Goal: Task Accomplishment & Management: Use online tool/utility

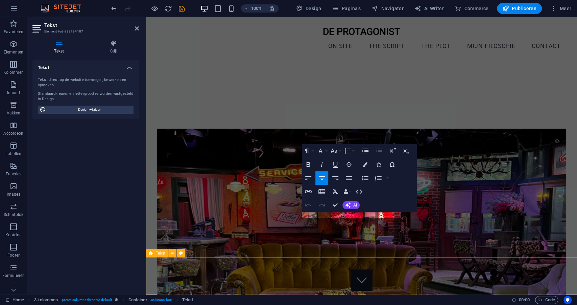
scroll to position [198, 0]
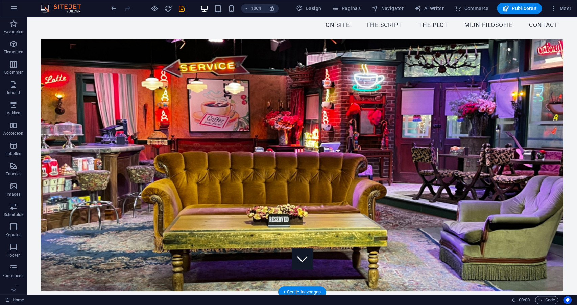
scroll to position [20, 0]
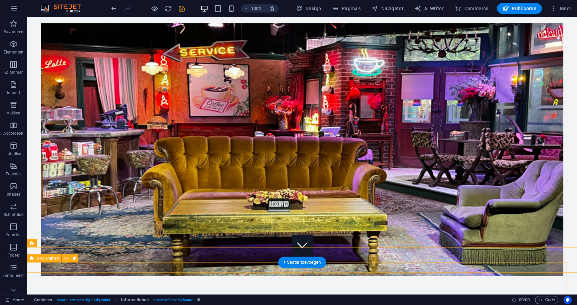
scroll to position [40, 0]
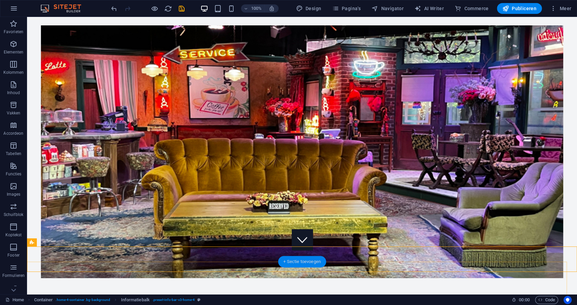
click at [297, 261] on div "+ Sectie toevoegen" at bounding box center [302, 262] width 48 height 12
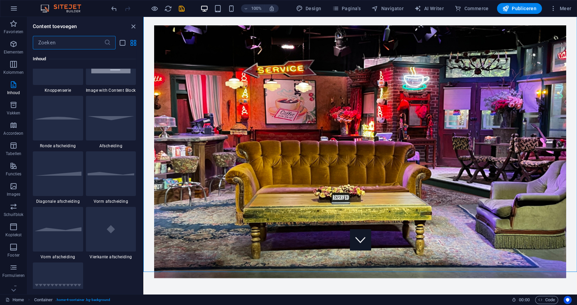
scroll to position [1601, 0]
click at [113, 123] on div at bounding box center [111, 117] width 50 height 45
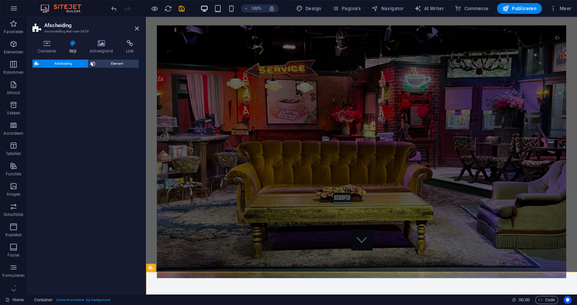
select select "rem"
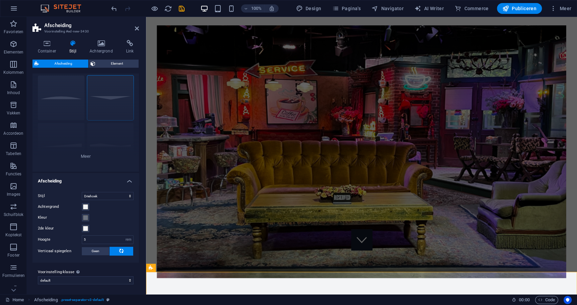
scroll to position [0, 0]
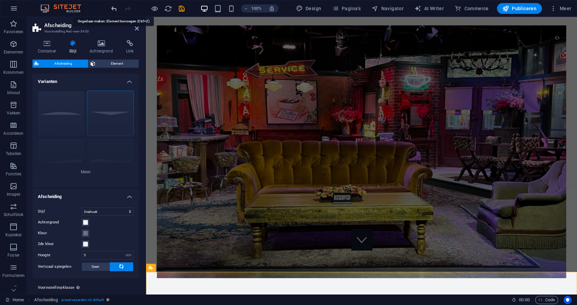
click at [113, 8] on icon "undo" at bounding box center [114, 9] width 8 height 8
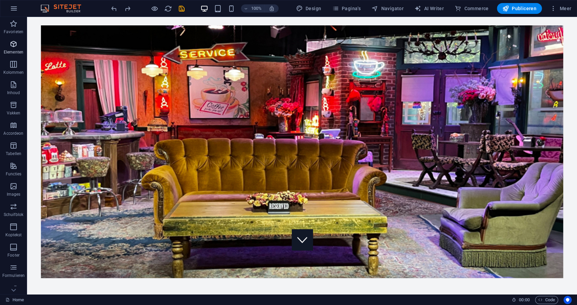
click at [16, 47] on icon "button" at bounding box center [13, 44] width 8 height 8
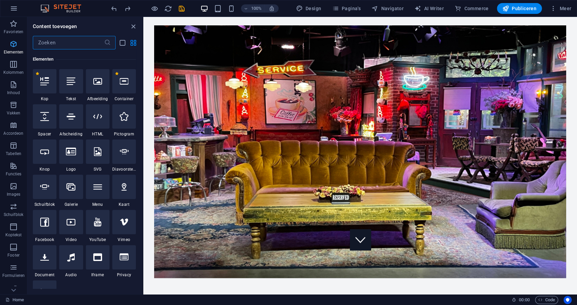
scroll to position [72, 0]
click at [68, 84] on icon at bounding box center [71, 80] width 9 height 9
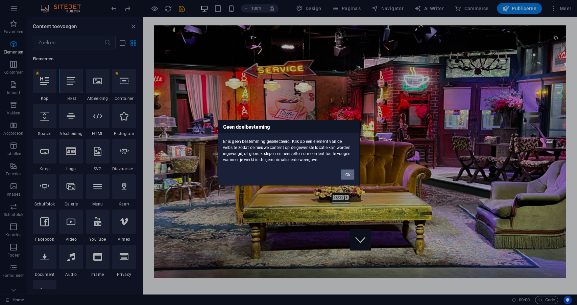
click at [347, 171] on button "Ok" at bounding box center [347, 174] width 13 height 10
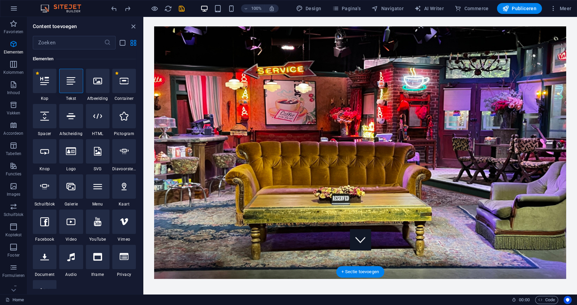
scroll to position [42, 0]
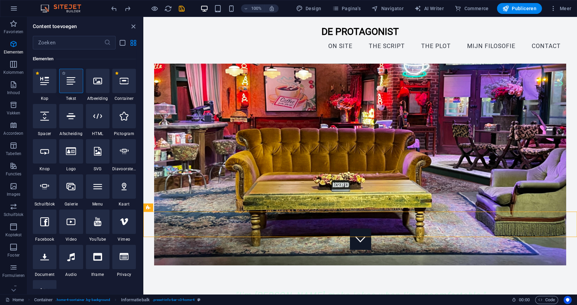
click at [72, 88] on div at bounding box center [71, 81] width 24 height 24
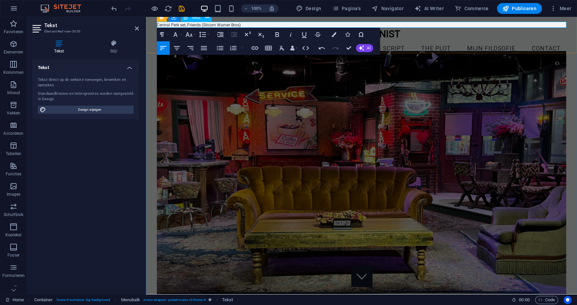
scroll to position [0, 0]
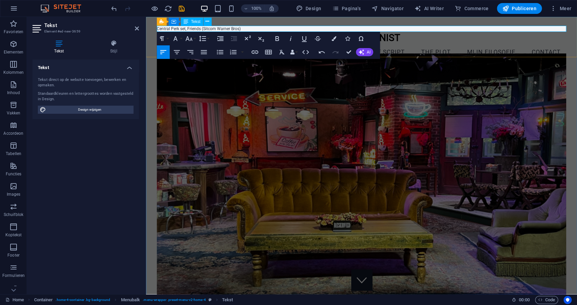
click at [264, 28] on p "​Central Perk set, Friends (Sitcom Warner Bros)" at bounding box center [362, 29] width 410 height 6
click at [227, 99] on figure at bounding box center [362, 179] width 410 height 252
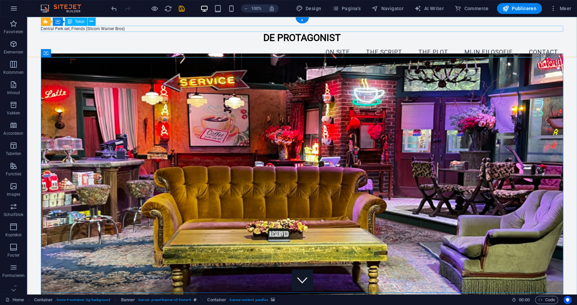
click at [104, 28] on div "Central Perk set, Friends (Sitcom Warner Bros)" at bounding box center [302, 29] width 523 height 6
drag, startPoint x: 104, startPoint y: 28, endPoint x: 99, endPoint y: 172, distance: 143.8
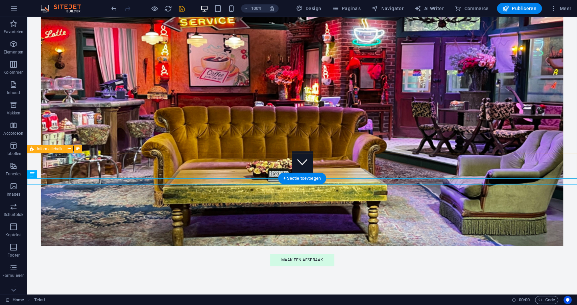
scroll to position [160, 0]
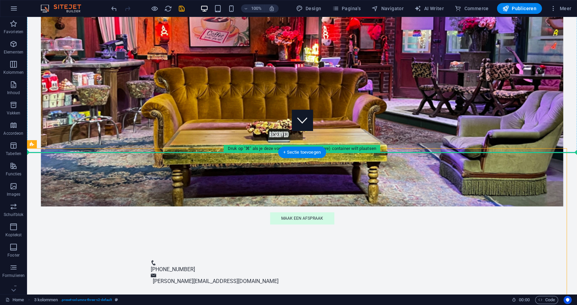
drag, startPoint x: 120, startPoint y: 157, endPoint x: 123, endPoint y: 139, distance: 18.5
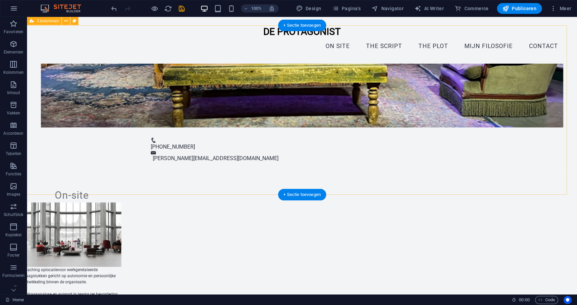
scroll to position [266, 0]
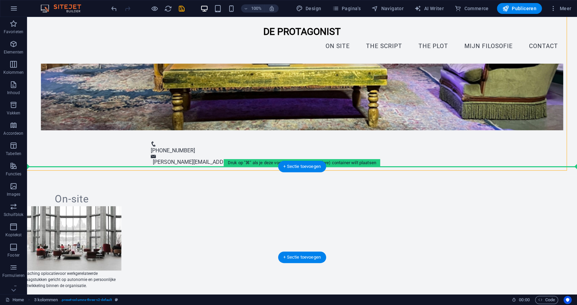
drag, startPoint x: 101, startPoint y: 162, endPoint x: 101, endPoint y: 176, distance: 13.5
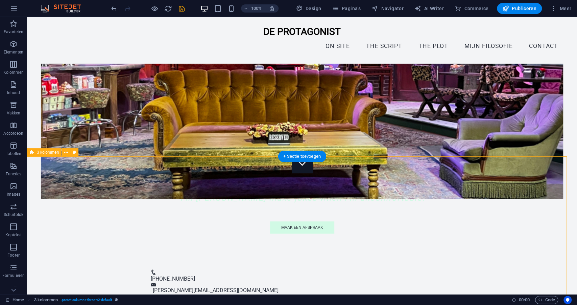
click at [50, 151] on span "3 kolommen" at bounding box center [48, 152] width 22 height 4
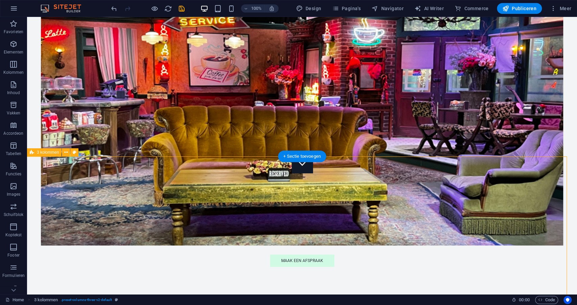
scroll to position [152, 0]
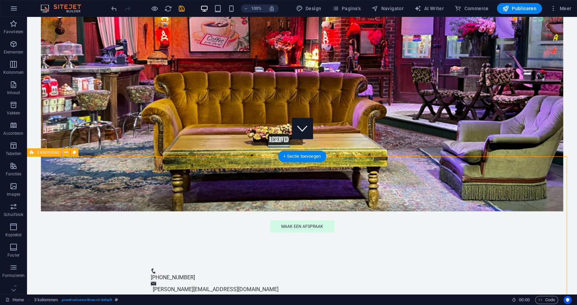
select select "rem"
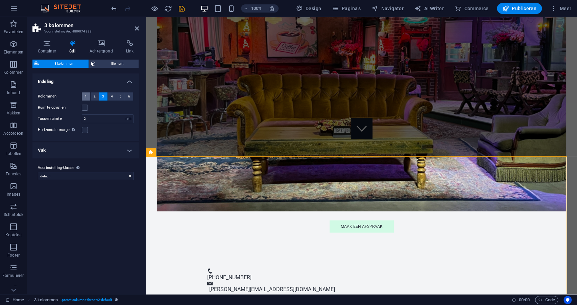
click at [84, 96] on button "1" at bounding box center [86, 96] width 8 height 8
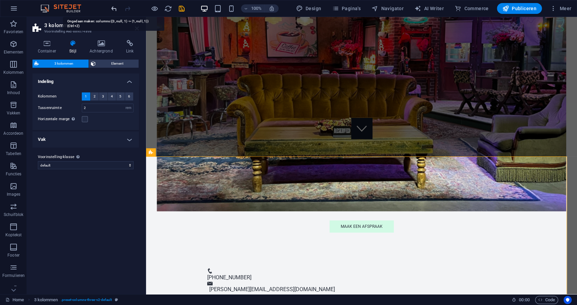
click at [112, 8] on icon "undo" at bounding box center [114, 9] width 8 height 8
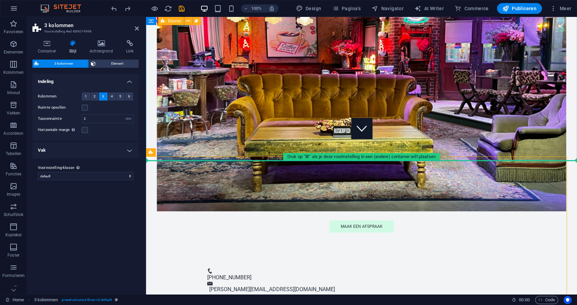
drag, startPoint x: 167, startPoint y: 164, endPoint x: 170, endPoint y: 149, distance: 15.1
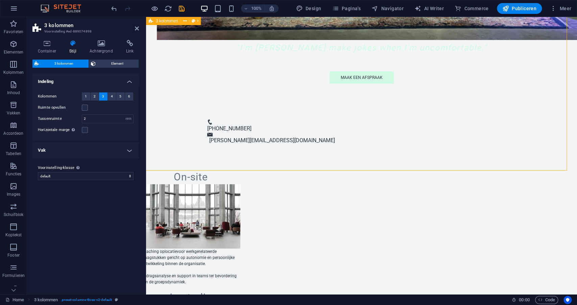
drag, startPoint x: 214, startPoint y: 164, endPoint x: 208, endPoint y: 128, distance: 36.4
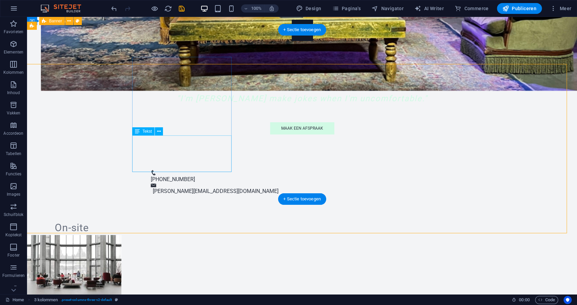
scroll to position [237, 0]
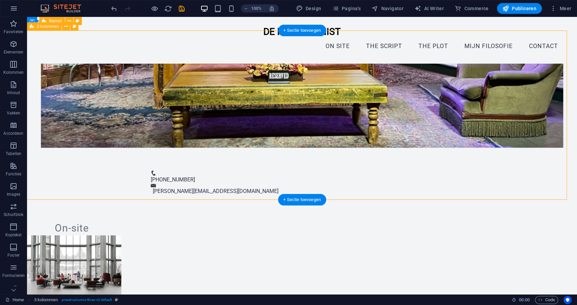
drag, startPoint x: 89, startPoint y: 192, endPoint x: 91, endPoint y: 68, distance: 123.8
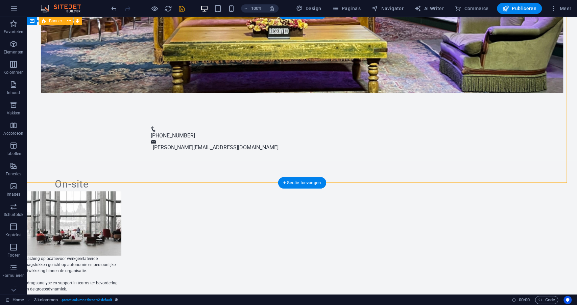
scroll to position [288, 0]
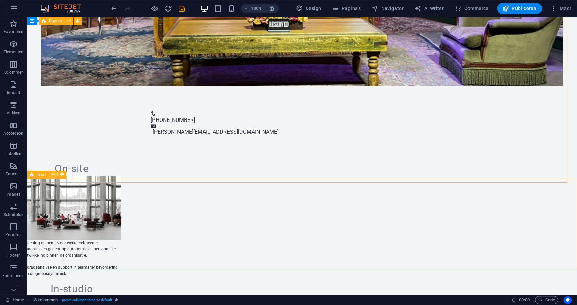
click at [52, 174] on icon at bounding box center [54, 174] width 4 height 7
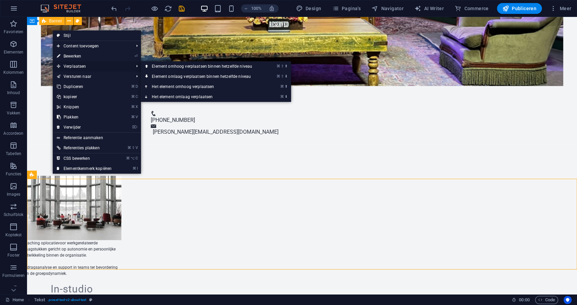
click at [71, 67] on span "Verplaatsen" at bounding box center [92, 66] width 78 height 10
click at [169, 87] on link "⌘ ⬆ Het element omhoog verplaatsen" at bounding box center [203, 87] width 125 height 10
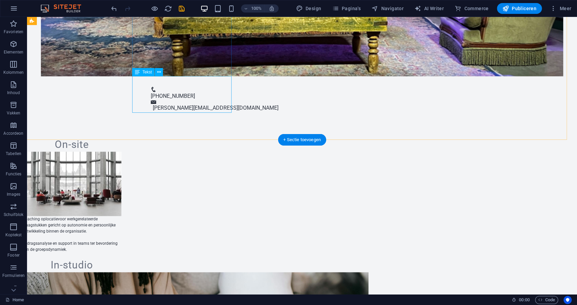
scroll to position [334, 0]
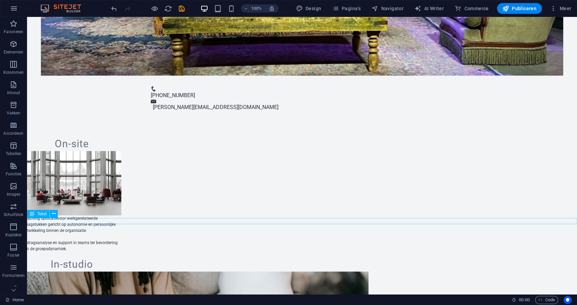
click at [52, 213] on icon at bounding box center [54, 213] width 4 height 7
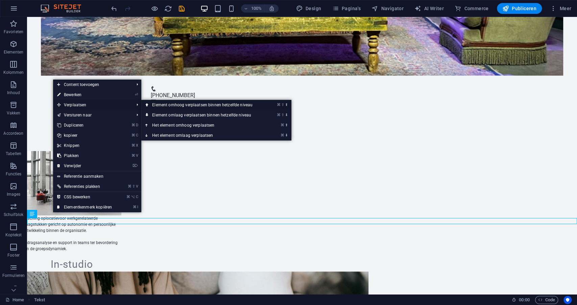
click at [187, 103] on link "⌘ ⇧ ⬆ Element omhoog verplaatsen binnen hetzelfde niveau" at bounding box center [203, 105] width 125 height 10
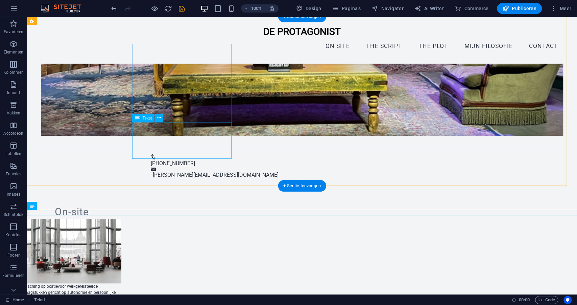
scroll to position [247, 0]
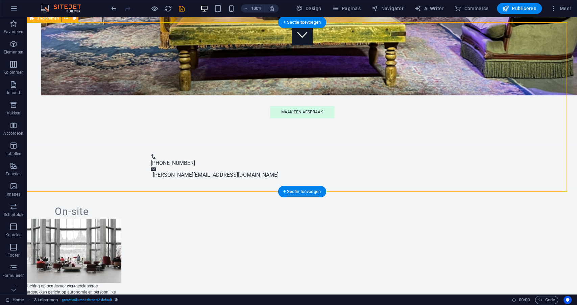
scroll to position [246, 0]
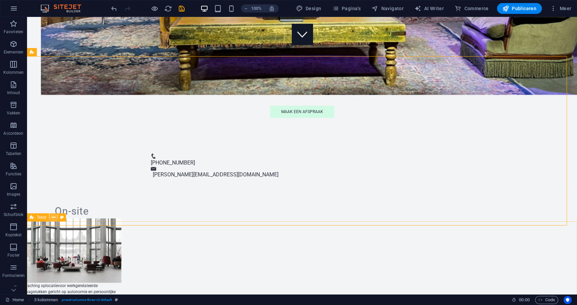
click at [55, 218] on icon at bounding box center [54, 217] width 4 height 7
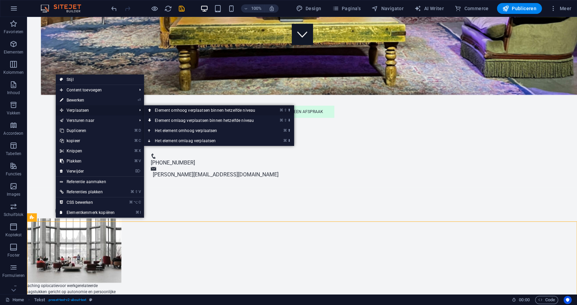
click at [183, 111] on link "⌘ ⇧ ⬆ Element omhoog verplaatsen binnen hetzelfde niveau" at bounding box center [206, 110] width 125 height 10
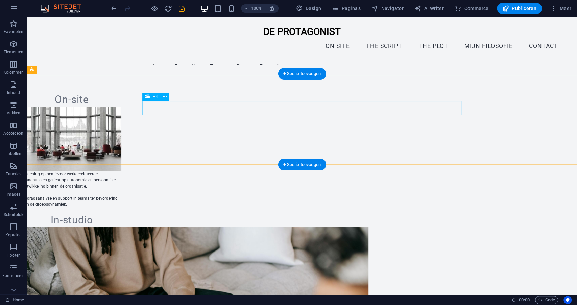
scroll to position [353, 0]
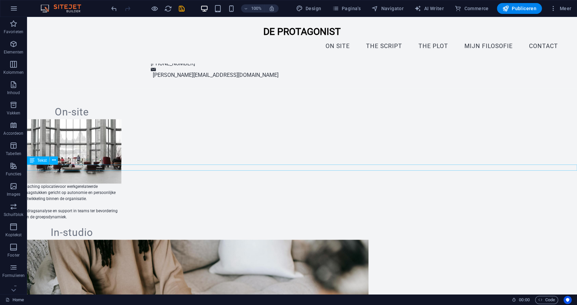
click at [43, 162] on span "Tekst" at bounding box center [41, 160] width 9 height 4
click at [44, 161] on span "Tekst" at bounding box center [41, 160] width 9 height 4
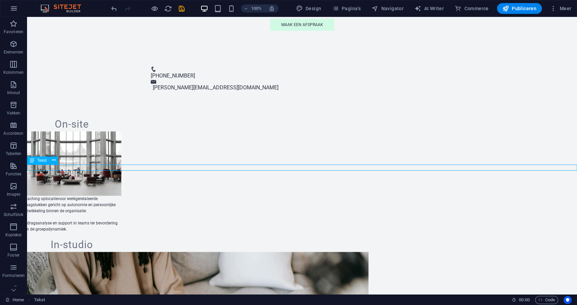
scroll to position [387, 0]
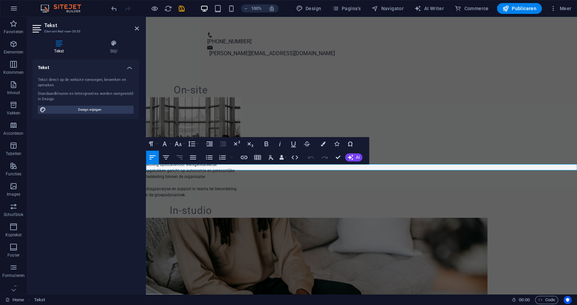
click at [183, 156] on icon "button" at bounding box center [180, 157] width 8 height 8
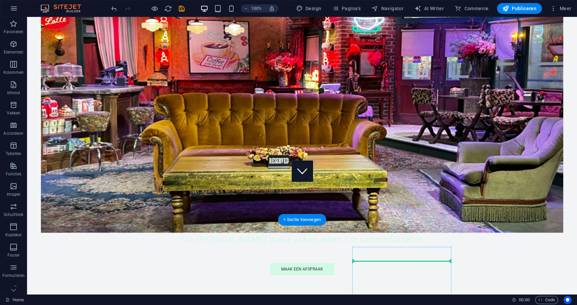
scroll to position [131, 0]
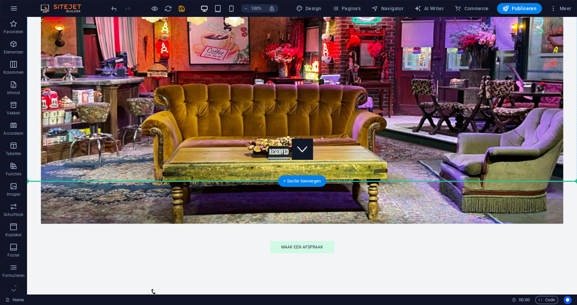
drag, startPoint x: 409, startPoint y: 208, endPoint x: 418, endPoint y: 159, distance: 49.9
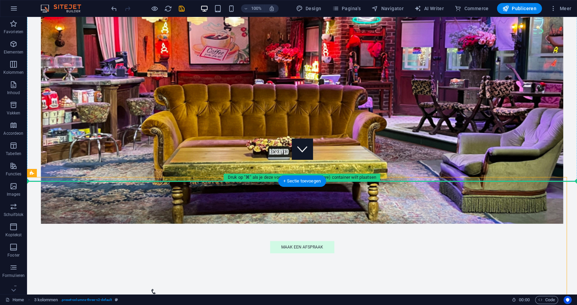
drag, startPoint x: 384, startPoint y: 184, endPoint x: 385, endPoint y: 160, distance: 23.7
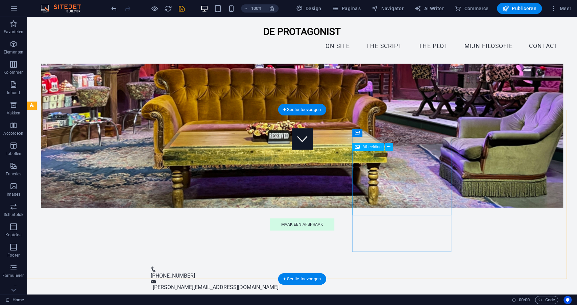
scroll to position [139, 0]
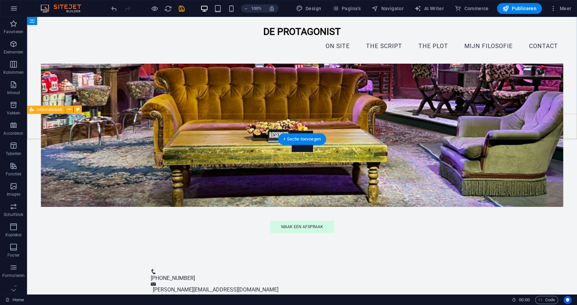
click at [345, 260] on div "[PHONE_NUMBER] [PERSON_NAME][EMAIL_ADDRESS][DOMAIN_NAME]" at bounding box center [302, 281] width 550 height 43
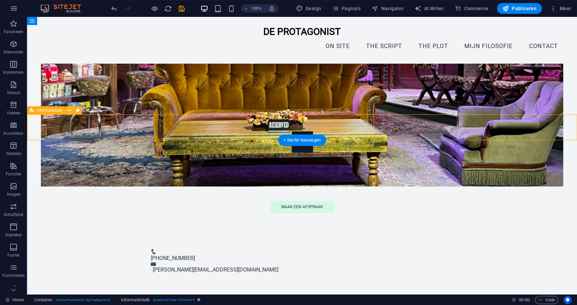
scroll to position [137, 0]
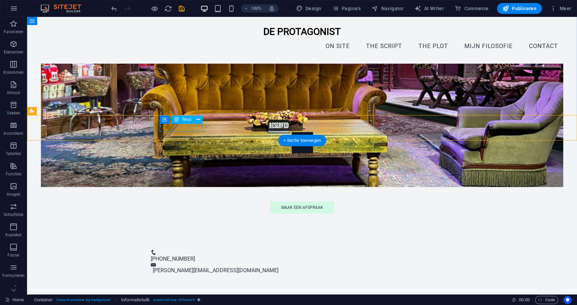
click at [182, 255] on div "[PHONE_NUMBER]" at bounding box center [299, 259] width 297 height 8
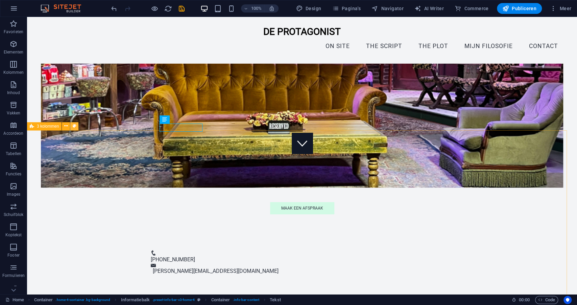
scroll to position [135, 0]
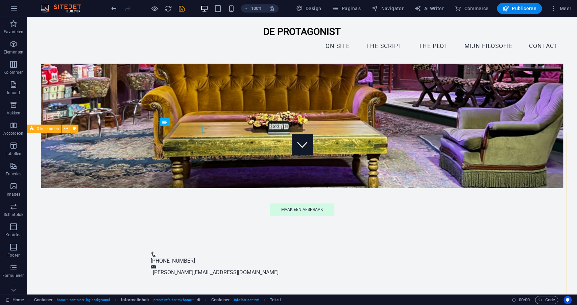
click at [68, 129] on button at bounding box center [66, 128] width 8 height 8
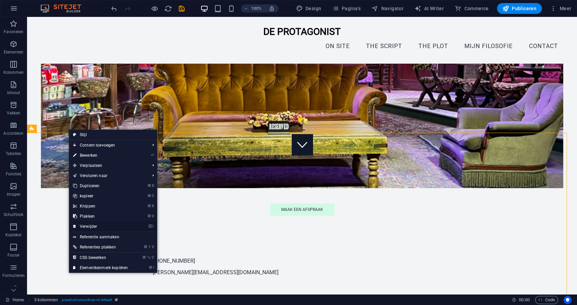
click at [93, 226] on link "⌦ Verwijder" at bounding box center [100, 226] width 63 height 10
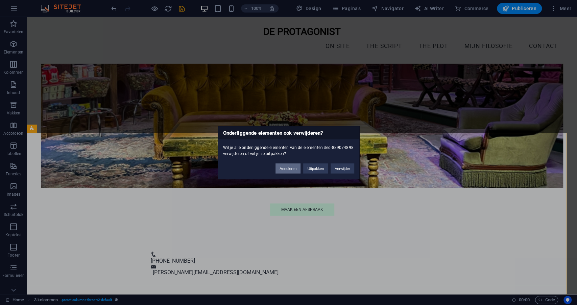
click at [293, 166] on button "Annuleren" at bounding box center [288, 168] width 25 height 10
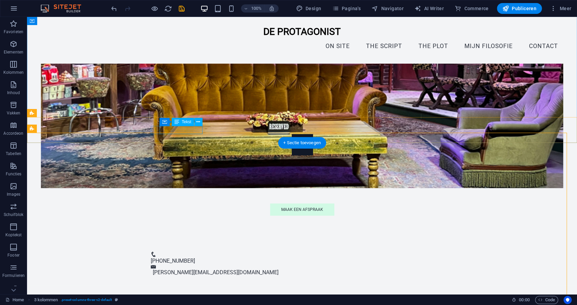
click at [183, 257] on div "[PHONE_NUMBER]" at bounding box center [299, 261] width 297 height 8
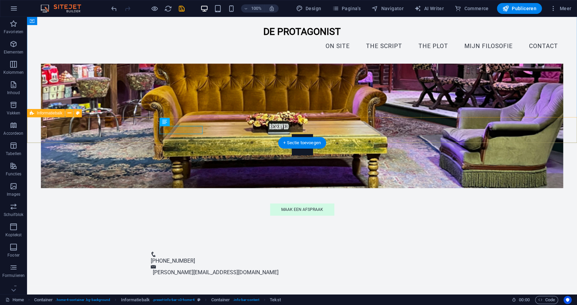
click at [139, 243] on div "[PHONE_NUMBER] [PERSON_NAME][EMAIL_ADDRESS][DOMAIN_NAME]" at bounding box center [302, 264] width 550 height 43
click at [69, 114] on icon at bounding box center [70, 113] width 4 height 7
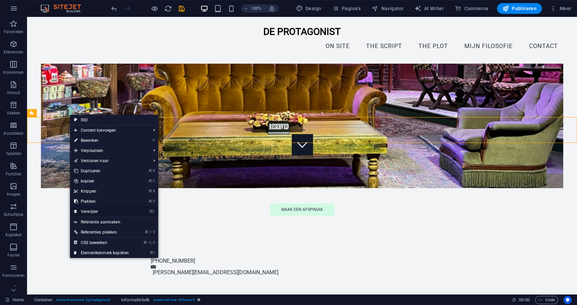
click at [96, 211] on link "⌦ Verwijder" at bounding box center [101, 211] width 63 height 10
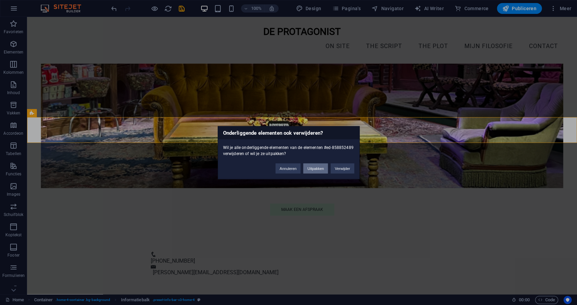
click at [318, 168] on button "Uitpakken" at bounding box center [315, 168] width 25 height 10
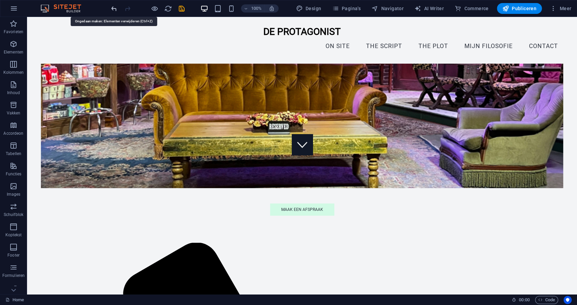
click at [113, 11] on icon "undo" at bounding box center [114, 9] width 8 height 8
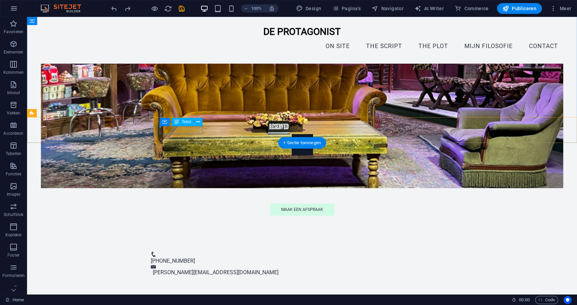
click at [170, 257] on div "[PHONE_NUMBER]" at bounding box center [299, 261] width 297 height 8
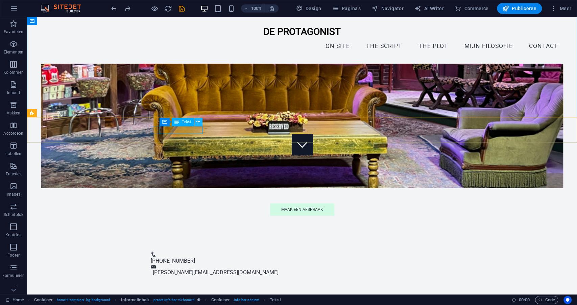
click at [199, 120] on icon at bounding box center [199, 121] width 4 height 7
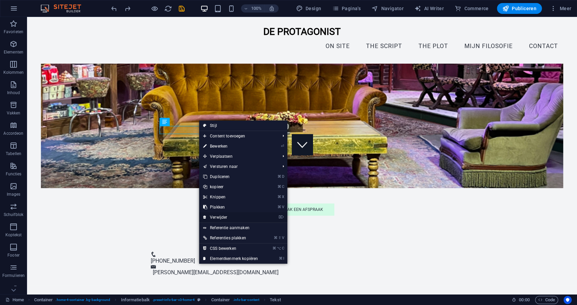
click at [216, 217] on link "⌦ Verwijder" at bounding box center [230, 217] width 63 height 10
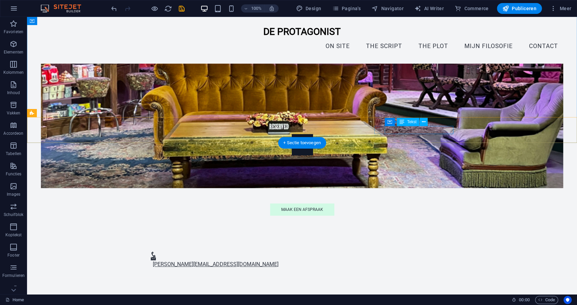
click at [279, 261] on link "[PERSON_NAME][EMAIL_ADDRESS][DOMAIN_NAME]" at bounding box center [216, 264] width 126 height 6
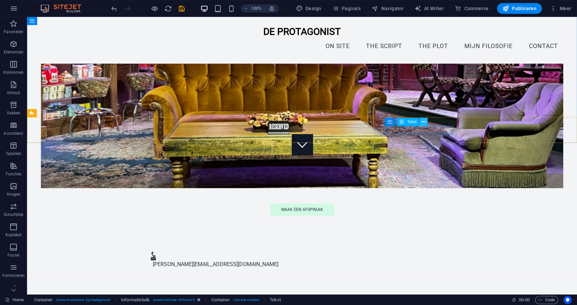
click at [422, 120] on icon at bounding box center [424, 121] width 4 height 7
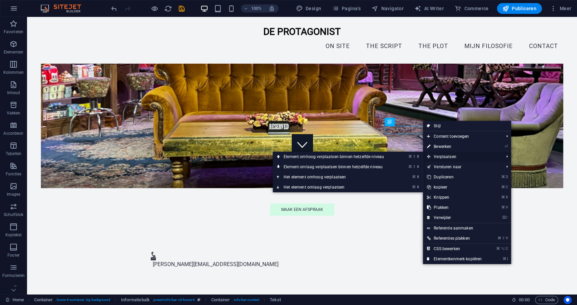
click at [441, 157] on span "Verplaatsen" at bounding box center [462, 157] width 78 height 10
click at [336, 166] on link "⌘ ⇧ ⬇ Element omlaag verplaatsen binnen hetzelfde niveau" at bounding box center [335, 167] width 125 height 10
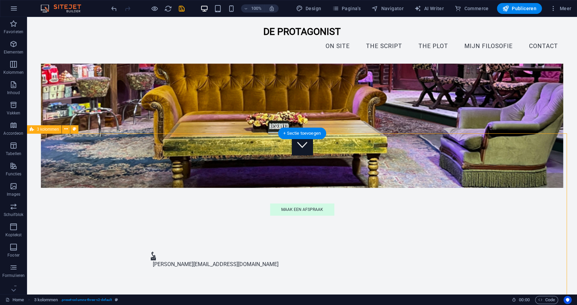
scroll to position [135, 0]
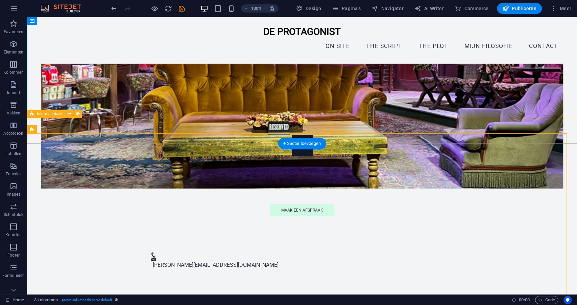
click at [409, 243] on div "[PERSON_NAME][EMAIL_ADDRESS][DOMAIN_NAME]" at bounding box center [302, 260] width 550 height 35
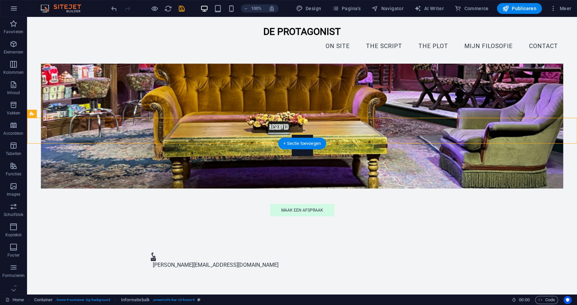
click at [415, 110] on figure at bounding box center [302, 73] width 523 height 232
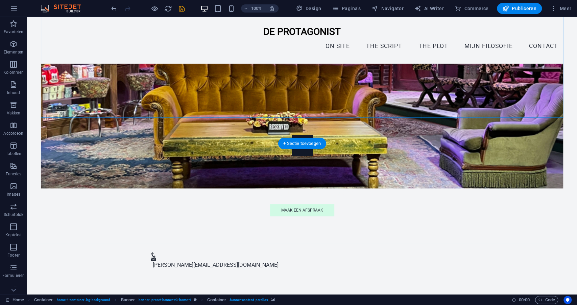
scroll to position [134, 0]
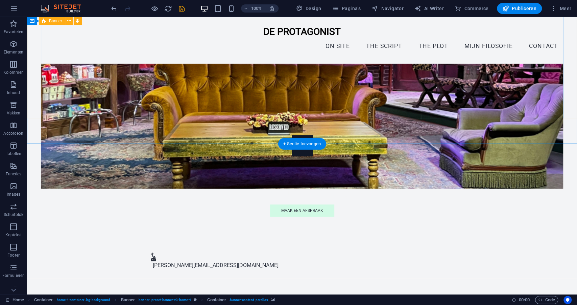
click at [565, 108] on div ""I'm [PERSON_NAME] make jokes when I'm uncomfortable." Welkom bij De Protagonis…" at bounding box center [302, 63] width 550 height 361
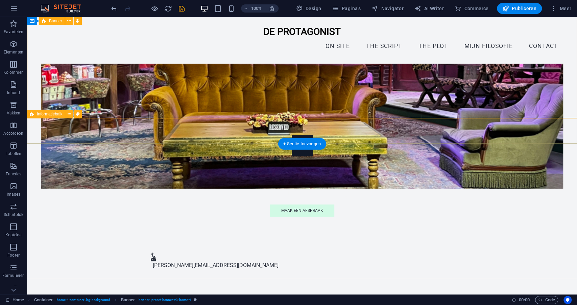
click at [459, 244] on div "[PERSON_NAME][EMAIL_ADDRESS][DOMAIN_NAME]" at bounding box center [302, 261] width 550 height 35
click at [304, 244] on div "[PERSON_NAME][EMAIL_ADDRESS][DOMAIN_NAME]" at bounding box center [302, 261] width 550 height 35
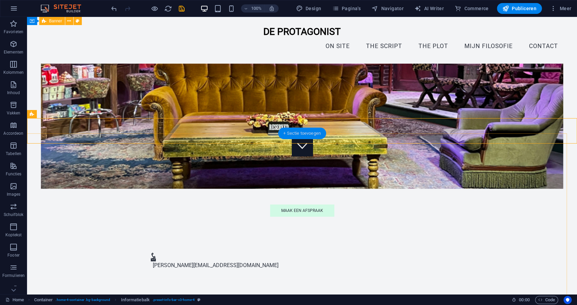
click at [303, 135] on div "+ Sectie toevoegen" at bounding box center [302, 134] width 48 height 12
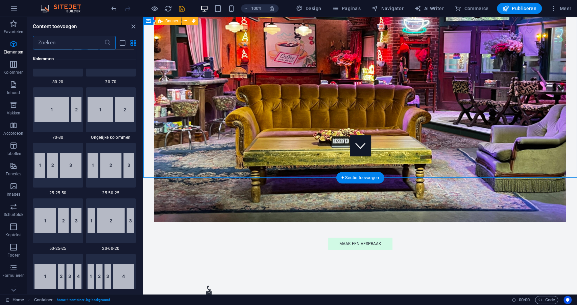
scroll to position [1183, 0]
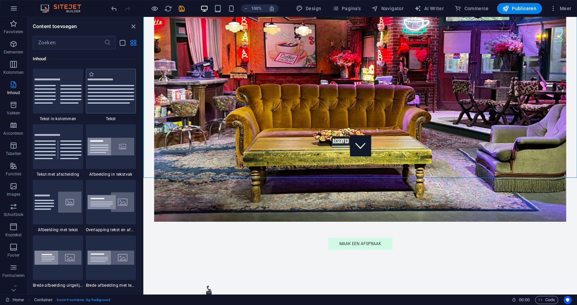
click at [108, 100] on img at bounding box center [111, 90] width 47 height 25
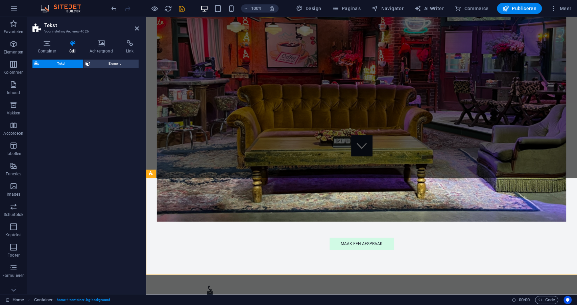
select select "preset-text-v2-default"
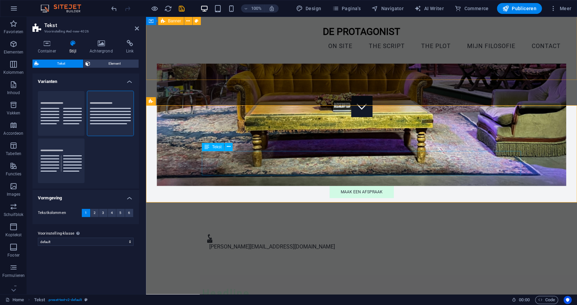
scroll to position [173, 0]
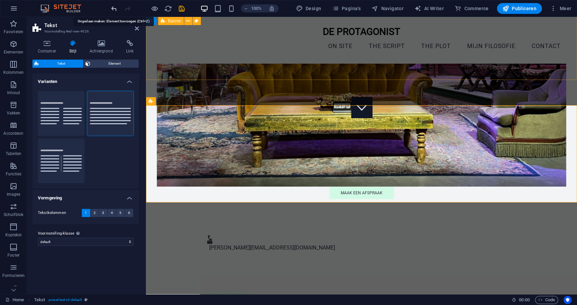
click at [116, 9] on icon "undo" at bounding box center [114, 9] width 8 height 8
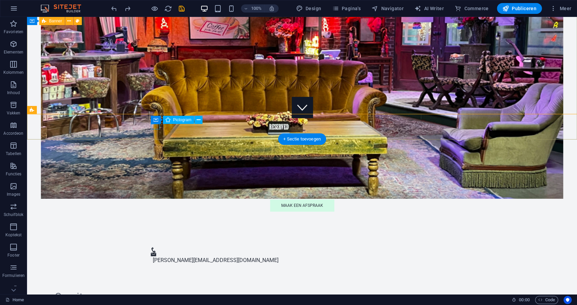
click at [153, 247] on figure at bounding box center [299, 249] width 297 height 5
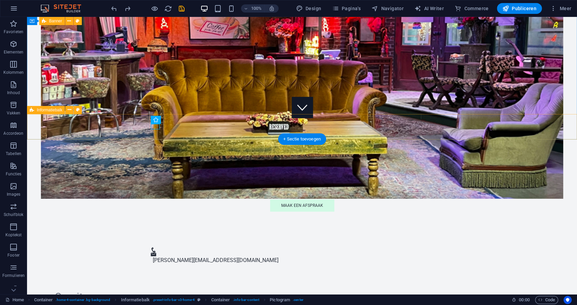
click at [124, 238] on div "[PERSON_NAME][EMAIL_ADDRESS][DOMAIN_NAME]" at bounding box center [302, 255] width 550 height 35
click at [68, 111] on icon at bounding box center [70, 109] width 4 height 7
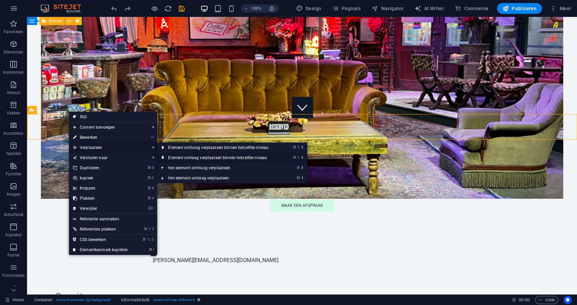
click at [189, 157] on link "⌘ ⇧ ⬇ Element omlaag verplaatsen binnen hetzelfde niveau" at bounding box center [219, 158] width 125 height 10
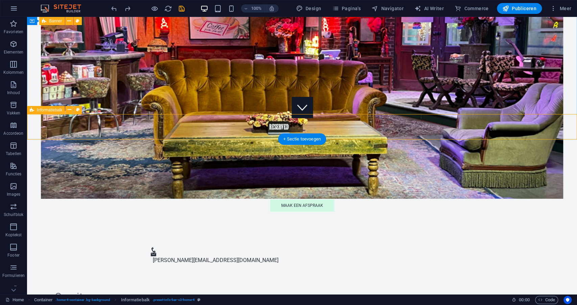
click at [139, 238] on div "[PERSON_NAME][EMAIL_ADDRESS][DOMAIN_NAME]" at bounding box center [302, 255] width 550 height 35
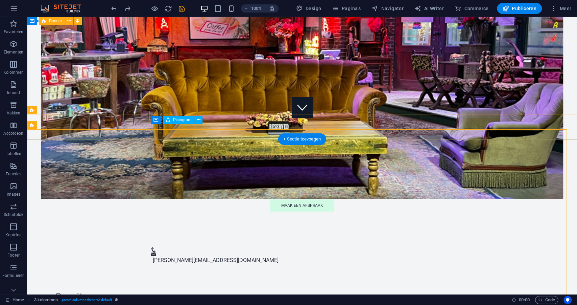
click at [156, 247] on figure at bounding box center [299, 249] width 297 height 5
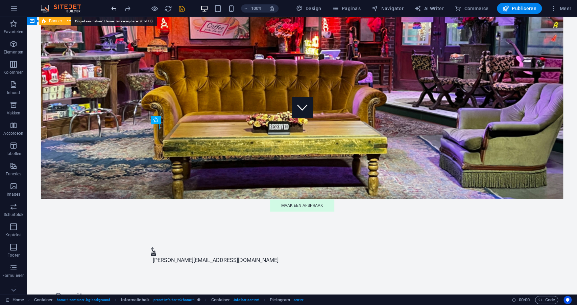
click at [114, 8] on icon "undo" at bounding box center [114, 9] width 8 height 8
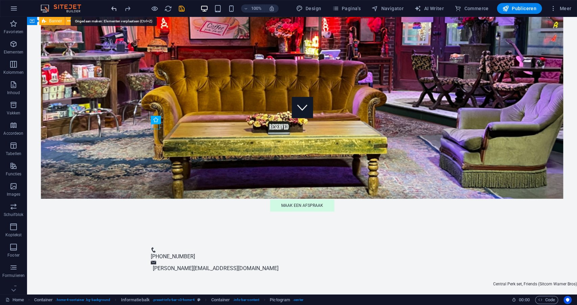
click at [114, 8] on icon "undo" at bounding box center [114, 9] width 8 height 8
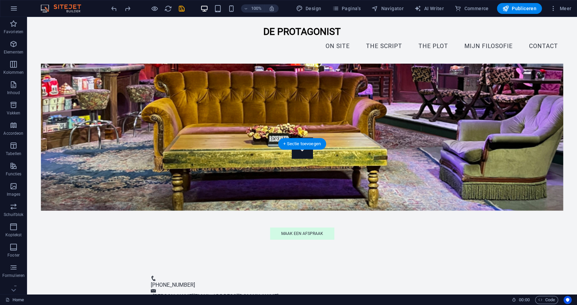
scroll to position [131, 0]
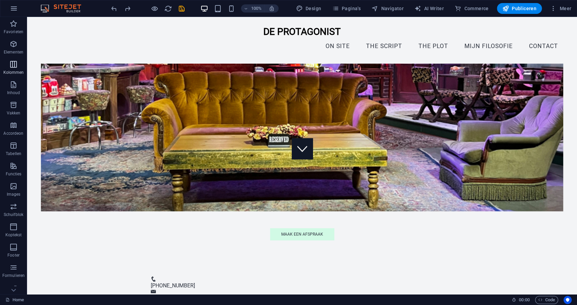
click at [13, 61] on icon "button" at bounding box center [13, 64] width 8 height 8
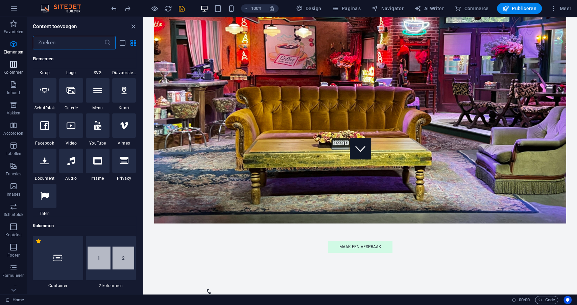
scroll to position [335, 0]
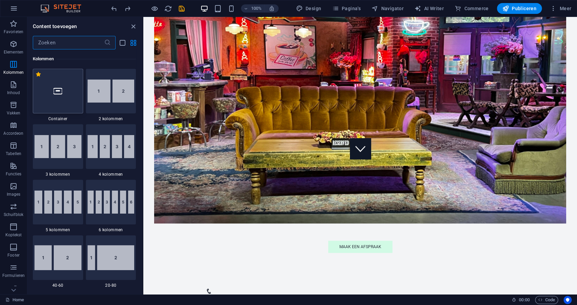
click at [63, 95] on div at bounding box center [58, 91] width 50 height 45
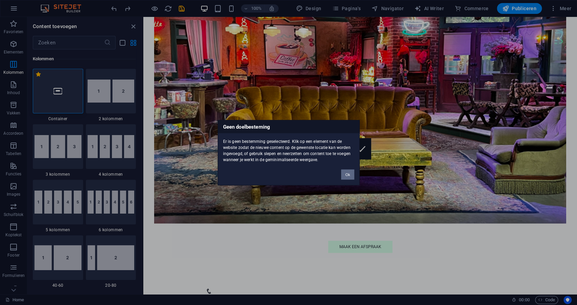
click at [352, 175] on button "Ok" at bounding box center [347, 174] width 13 height 10
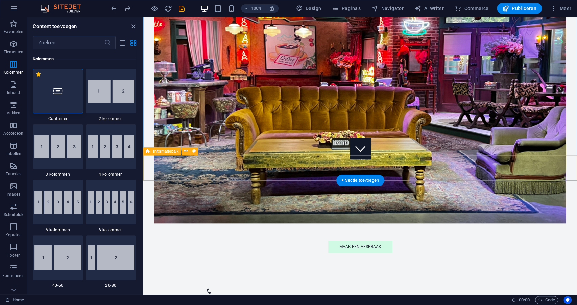
click at [461, 280] on div "[PHONE_NUMBER] [PERSON_NAME][EMAIL_ADDRESS][DOMAIN_NAME]" at bounding box center [360, 301] width 434 height 43
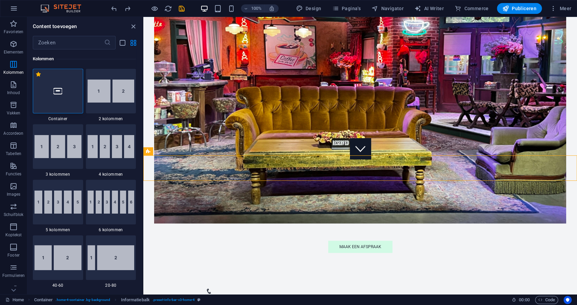
click at [56, 99] on div at bounding box center [58, 91] width 50 height 45
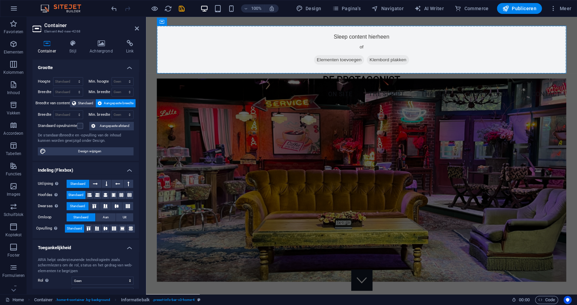
click at [56, 99] on label "Breedte van content" at bounding box center [53, 103] width 35 height 8
click at [114, 10] on icon "undo" at bounding box center [114, 9] width 8 height 8
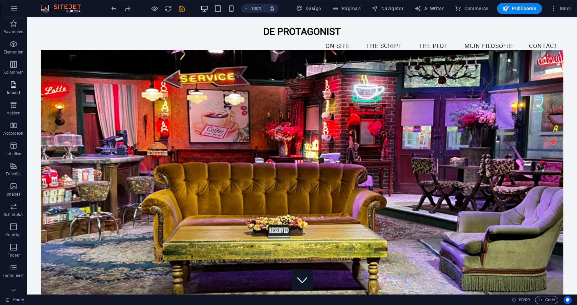
click at [12, 85] on icon "button" at bounding box center [13, 85] width 8 height 8
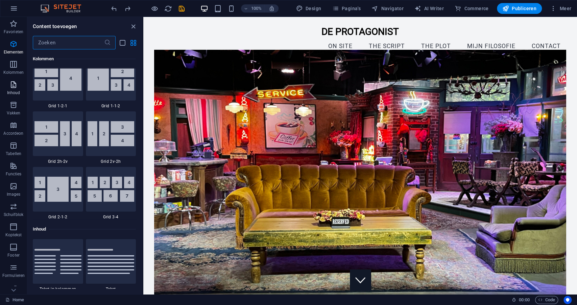
scroll to position [1183, 0]
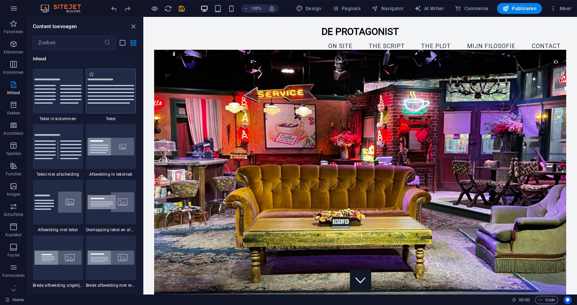
click at [98, 90] on img at bounding box center [111, 90] width 47 height 25
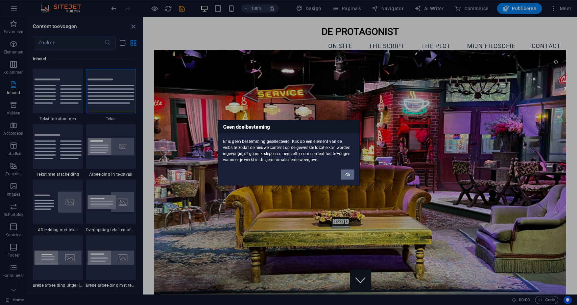
click at [348, 175] on button "Ok" at bounding box center [347, 174] width 13 height 10
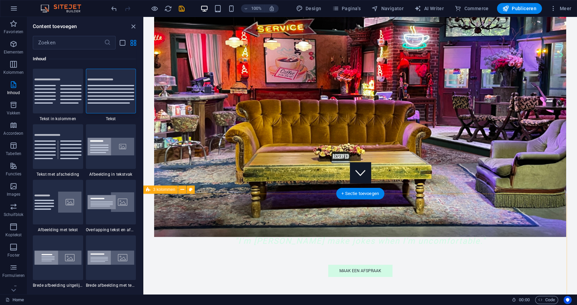
scroll to position [109, 0]
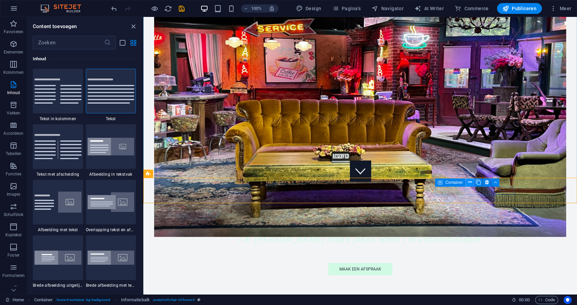
click at [470, 182] on icon at bounding box center [470, 182] width 4 height 7
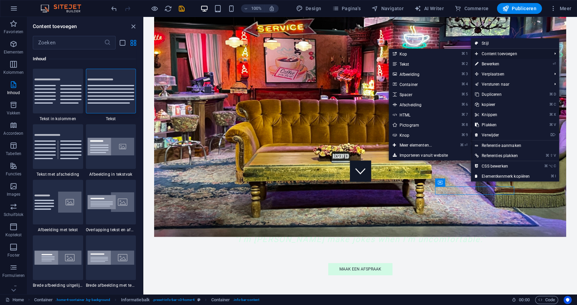
click at [496, 54] on span "Content toevoegen" at bounding box center [510, 54] width 78 height 10
click at [411, 65] on link "⌘ 2 Tekst" at bounding box center [417, 64] width 57 height 10
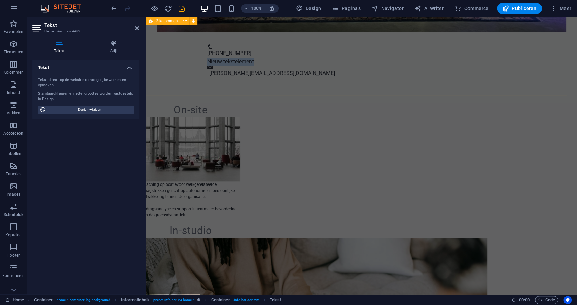
scroll to position [376, 0]
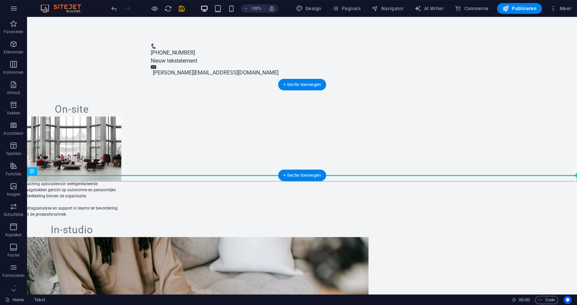
drag, startPoint x: 405, startPoint y: 179, endPoint x: 524, endPoint y: 160, distance: 120.3
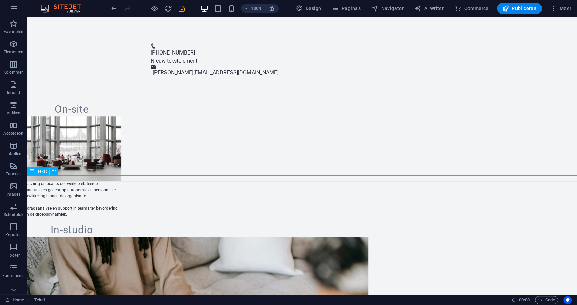
click at [55, 170] on icon at bounding box center [54, 170] width 4 height 7
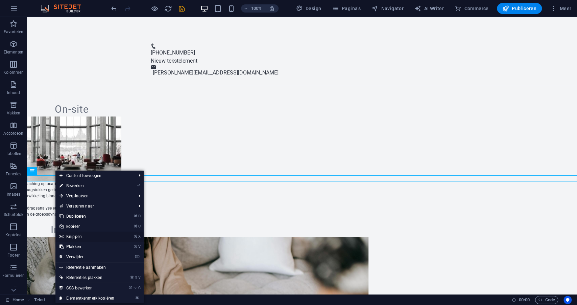
click at [80, 235] on link "⌘ X Knippen" at bounding box center [86, 236] width 63 height 10
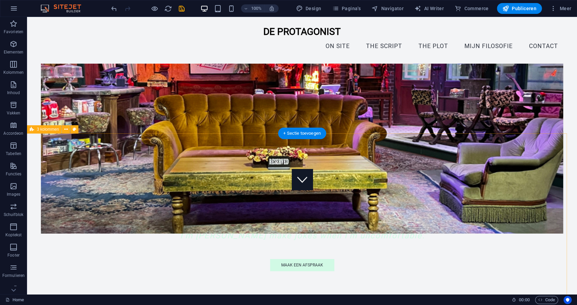
scroll to position [83, 0]
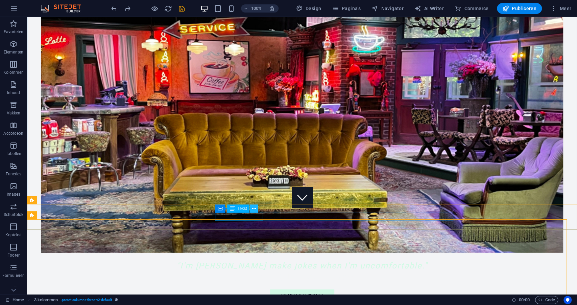
click at [255, 208] on icon at bounding box center [254, 208] width 4 height 7
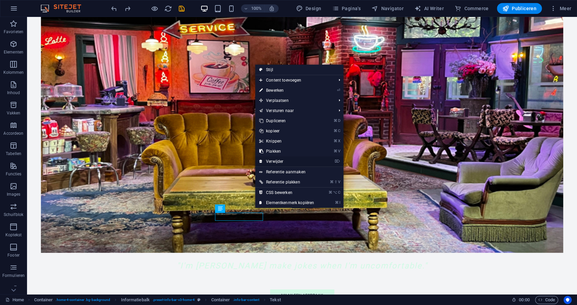
click at [274, 161] on link "⌦ Verwijder" at bounding box center [286, 161] width 63 height 10
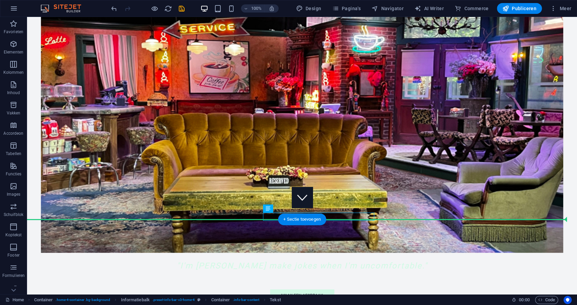
drag, startPoint x: 352, startPoint y: 215, endPoint x: 465, endPoint y: 222, distance: 112.8
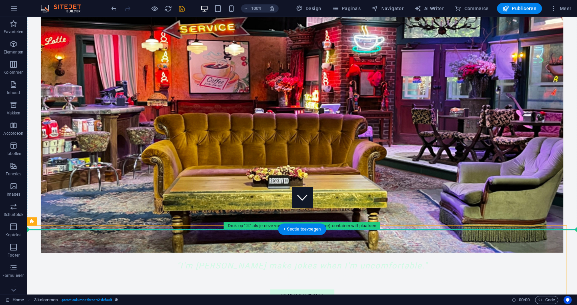
drag, startPoint x: 505, startPoint y: 233, endPoint x: 502, endPoint y: 214, distance: 19.8
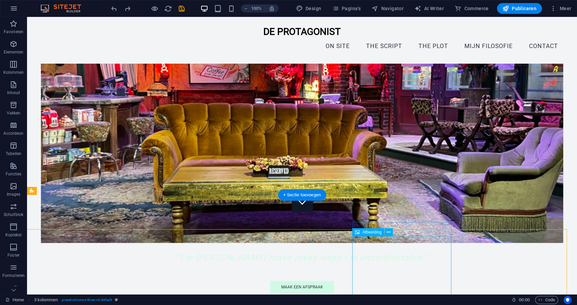
scroll to position [78, 0]
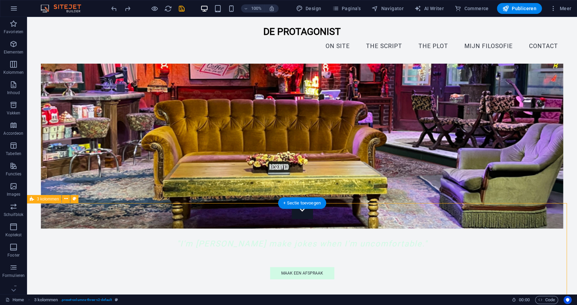
scroll to position [71, 0]
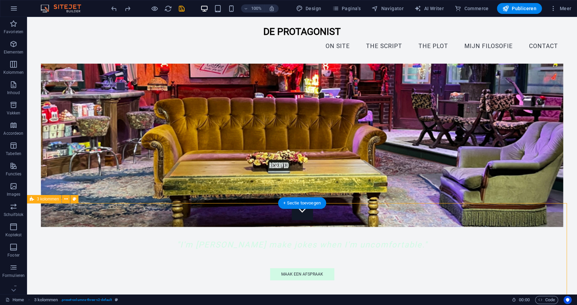
select select "rem"
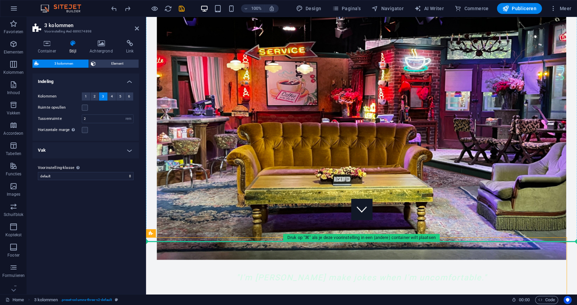
drag, startPoint x: 500, startPoint y: 244, endPoint x: 500, endPoint y: 233, distance: 10.5
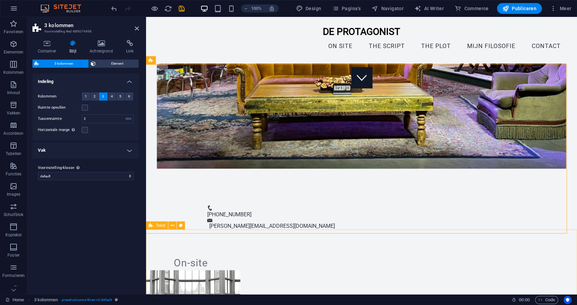
scroll to position [202, 0]
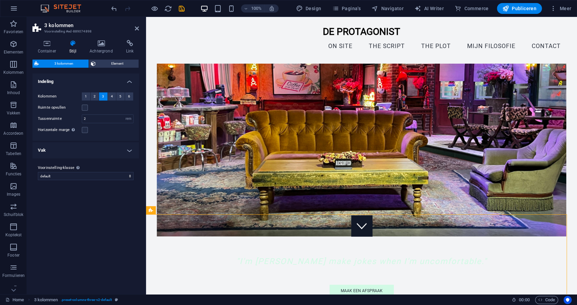
scroll to position [53, 0]
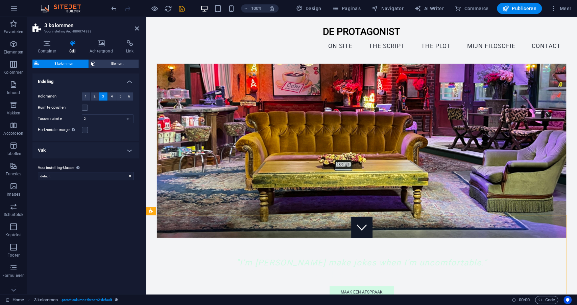
click at [463, 161] on figure at bounding box center [362, 122] width 410 height 232
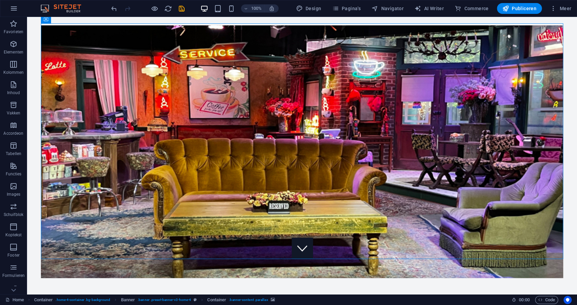
scroll to position [0, 0]
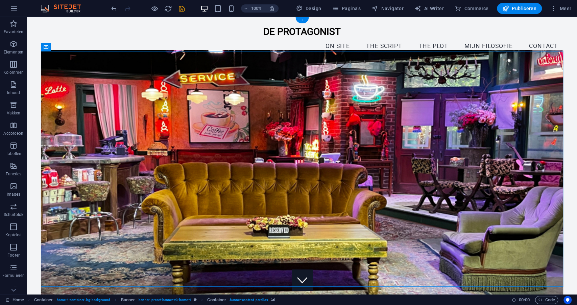
click at [419, 208] on figure at bounding box center [302, 176] width 523 height 252
click at [406, 255] on figure at bounding box center [302, 176] width 523 height 252
click at [55, 59] on figure at bounding box center [302, 176] width 523 height 252
click at [49, 67] on figure at bounding box center [302, 176] width 523 height 252
click at [58, 47] on icon at bounding box center [57, 46] width 4 height 7
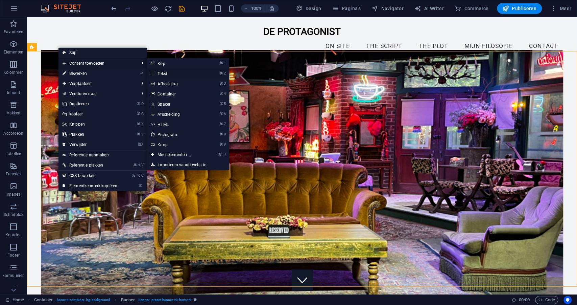
click at [167, 73] on link "⌘ 2 Tekst" at bounding box center [175, 73] width 57 height 10
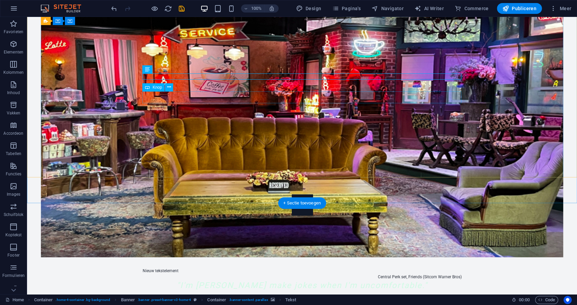
scroll to position [75, 0]
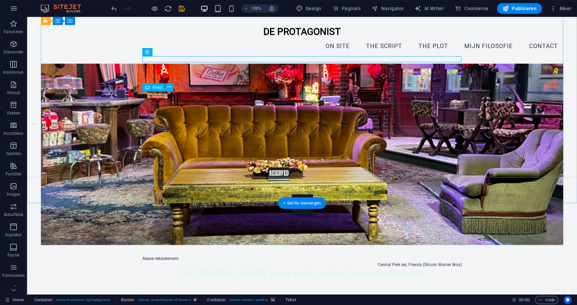
click at [164, 296] on div "Maak een afspraak" at bounding box center [302, 302] width 319 height 12
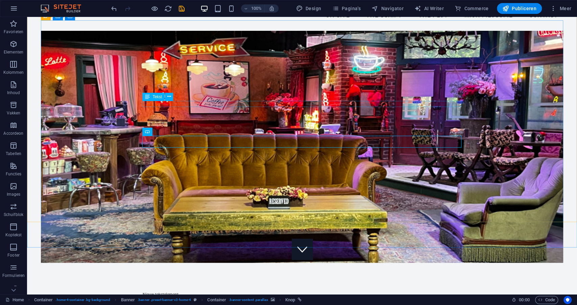
scroll to position [30, 0]
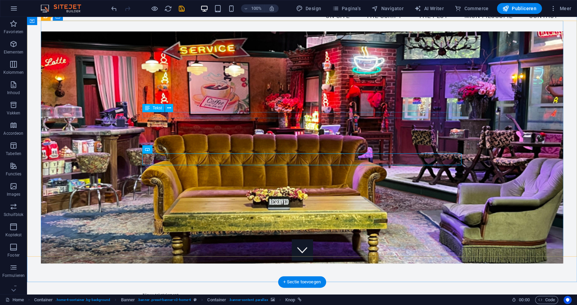
click at [180, 292] on div "Nieuw tekstelement" at bounding box center [302, 295] width 319 height 6
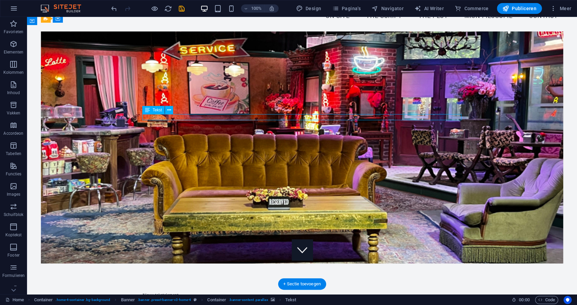
scroll to position [28, 0]
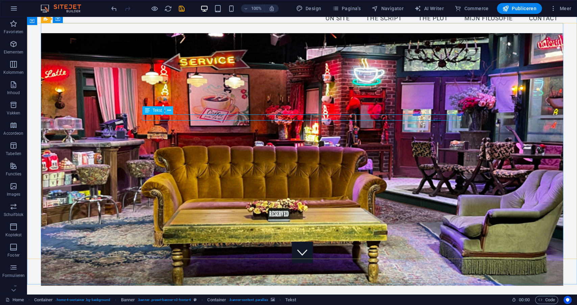
click at [169, 109] on icon at bounding box center [169, 110] width 4 height 7
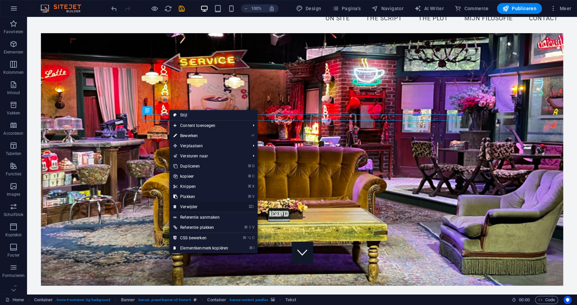
click at [188, 205] on link "⌦ Verwijder" at bounding box center [200, 207] width 63 height 10
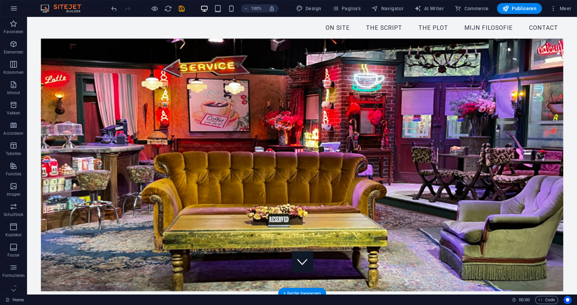
scroll to position [18, 0]
click at [474, 257] on figure at bounding box center [302, 165] width 523 height 252
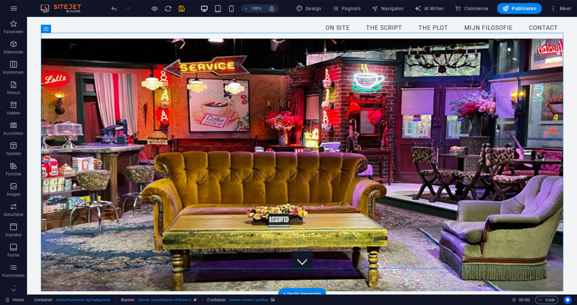
drag, startPoint x: 475, startPoint y: 255, endPoint x: 538, endPoint y: 258, distance: 63.7
click at [538, 258] on figure at bounding box center [302, 165] width 523 height 252
click at [16, 51] on p "Elementen" at bounding box center [14, 51] width 20 height 5
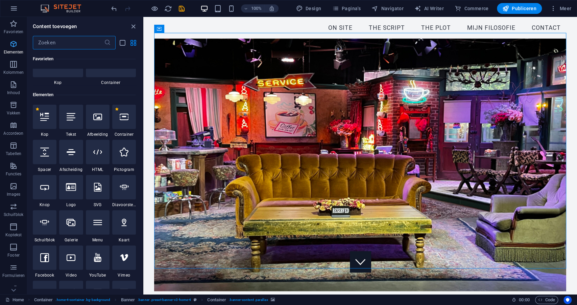
scroll to position [72, 0]
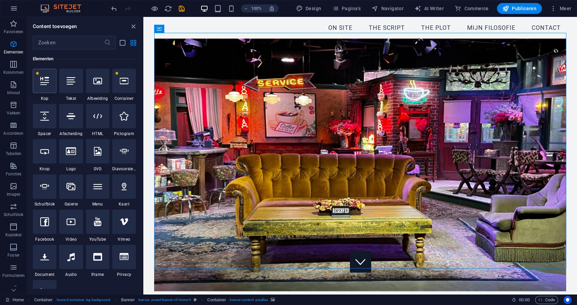
click at [48, 85] on icon at bounding box center [44, 80] width 9 height 9
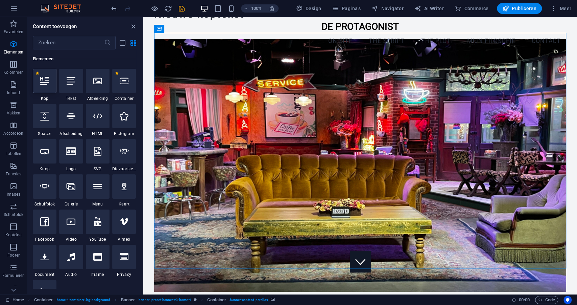
scroll to position [0, 0]
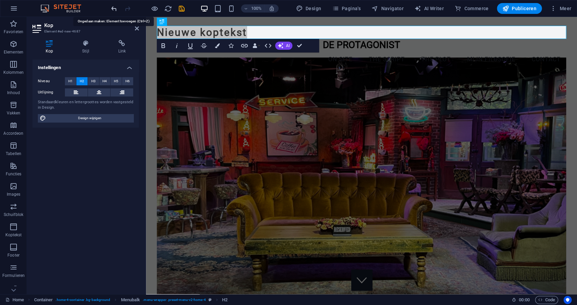
click at [115, 9] on icon "undo" at bounding box center [114, 9] width 8 height 8
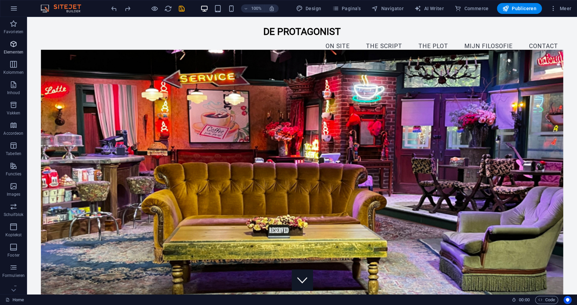
click at [16, 51] on p "Elementen" at bounding box center [14, 51] width 20 height 5
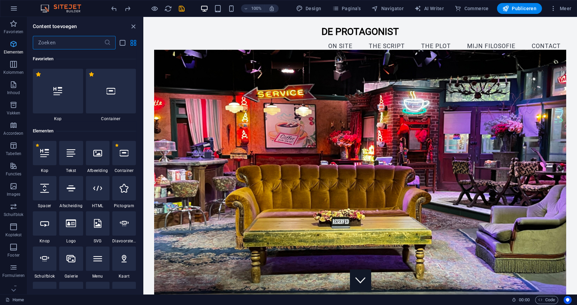
scroll to position [0, 0]
click at [72, 157] on div at bounding box center [71, 152] width 24 height 24
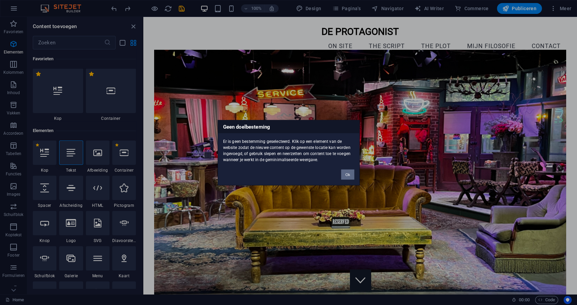
click at [347, 173] on button "Ok" at bounding box center [347, 174] width 13 height 10
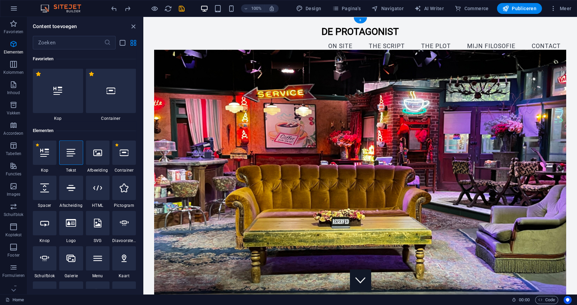
click at [391, 214] on figure at bounding box center [360, 176] width 412 height 252
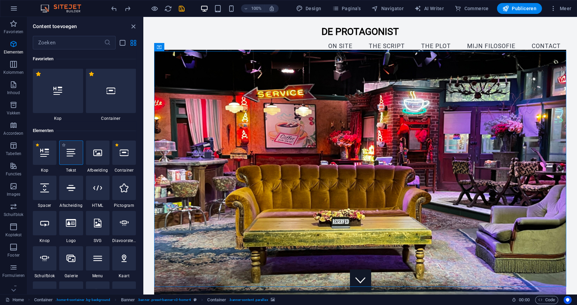
click at [70, 160] on div at bounding box center [71, 152] width 24 height 24
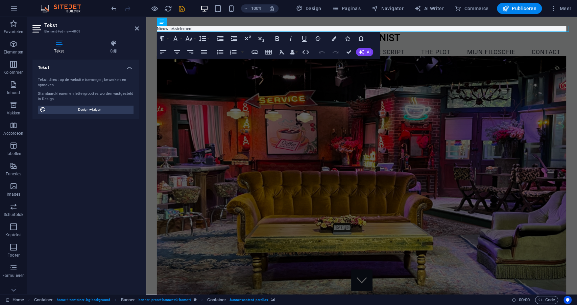
click at [70, 160] on div "Tekst Element #ed-new-4809 Tekst Stijl Tekst Tekst direct op de website toevoeg…" at bounding box center [302, 155] width 550 height 277
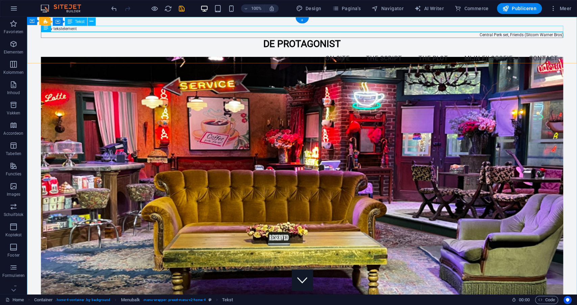
click at [115, 28] on div "Nieuw tekstelement" at bounding box center [302, 29] width 523 height 6
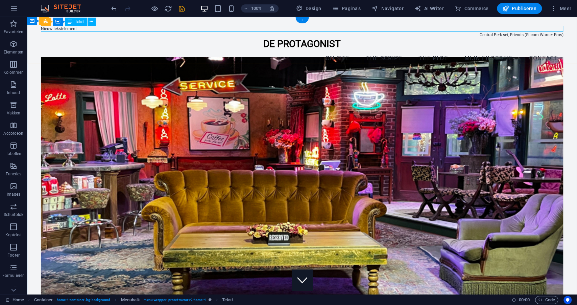
click at [82, 26] on div "Nieuw tekstelement" at bounding box center [302, 29] width 523 height 6
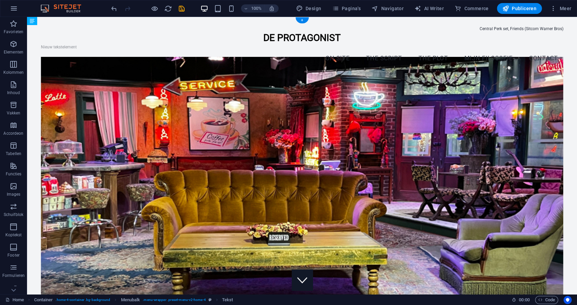
drag, startPoint x: 82, startPoint y: 27, endPoint x: 81, endPoint y: 47, distance: 20.7
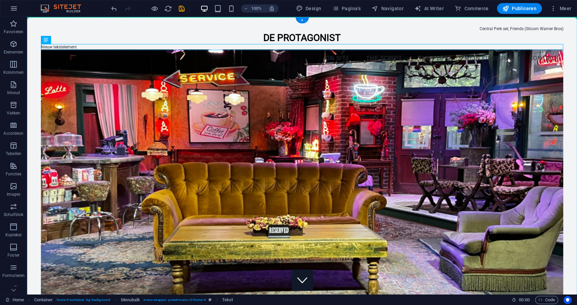
drag, startPoint x: 81, startPoint y: 46, endPoint x: 77, endPoint y: 63, distance: 16.7
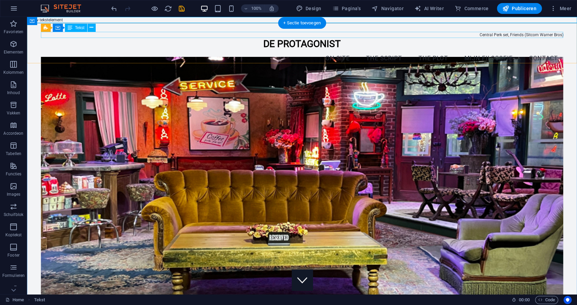
click at [509, 33] on div "Central Perk set, Friends (Sitcom Warner Bros)" at bounding box center [302, 35] width 523 height 6
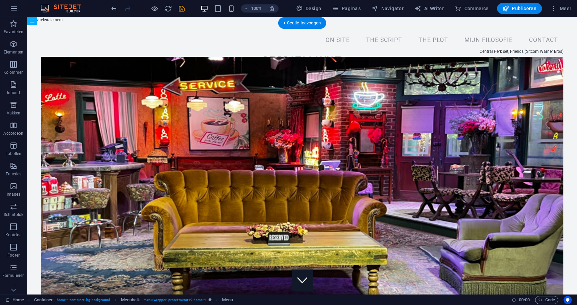
drag, startPoint x: 486, startPoint y: 46, endPoint x: 485, endPoint y: 32, distance: 13.9
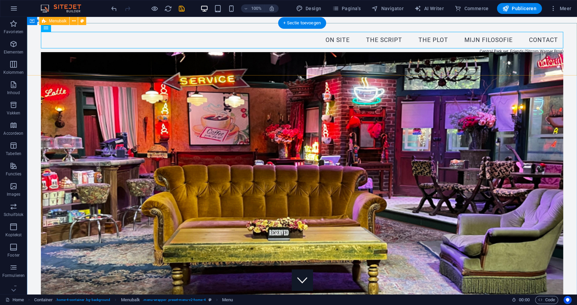
click at [480, 63] on div "On site The script The plot mijn filosofie Contact Central Perk set, Friends (S…" at bounding box center [302, 49] width 550 height 52
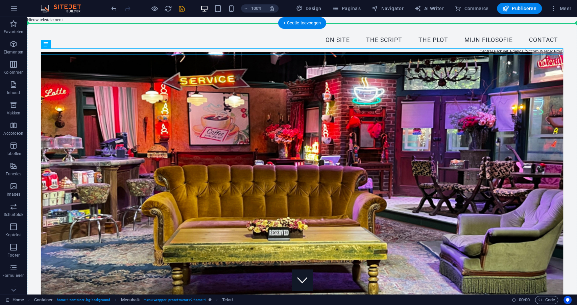
drag, startPoint x: 494, startPoint y: 52, endPoint x: 492, endPoint y: 70, distance: 18.3
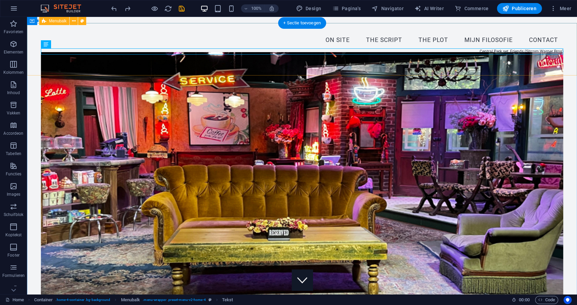
click at [496, 61] on div "On site The script The plot mijn filosofie Contact Central Perk set, Friends (S…" at bounding box center [302, 49] width 550 height 52
click at [500, 52] on div "Central Perk set, Friends (Sitcom Warner Bros)" at bounding box center [302, 51] width 523 height 6
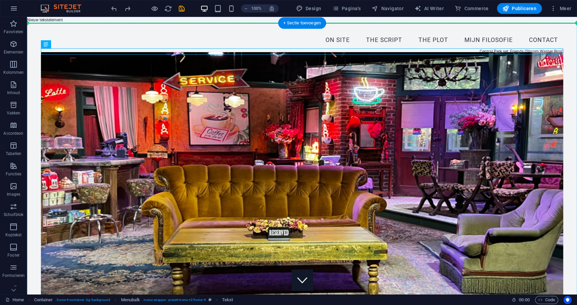
drag, startPoint x: 500, startPoint y: 51, endPoint x: 496, endPoint y: 75, distance: 23.7
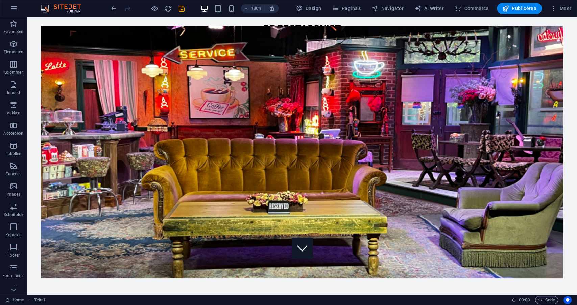
scroll to position [0, 0]
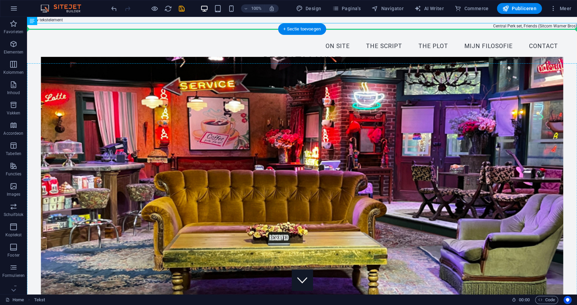
drag, startPoint x: 505, startPoint y: 26, endPoint x: 498, endPoint y: 91, distance: 65.4
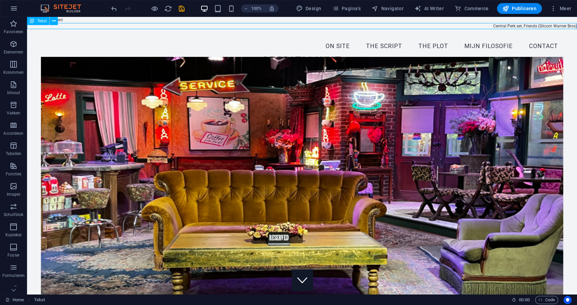
click at [472, 27] on div "Central Perk set, Friends (Sitcom Warner Bros)" at bounding box center [302, 26] width 550 height 6
click at [55, 21] on icon at bounding box center [54, 21] width 4 height 7
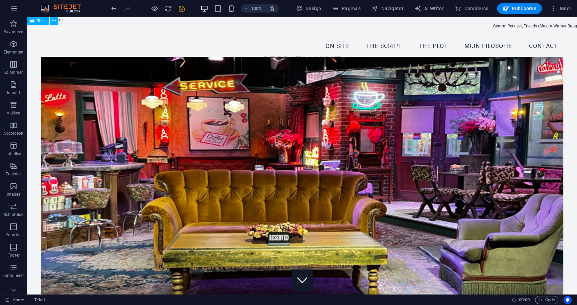
click at [184, 26] on div "Central Perk set, Friends (Sitcom Warner Bros)" at bounding box center [302, 26] width 550 height 6
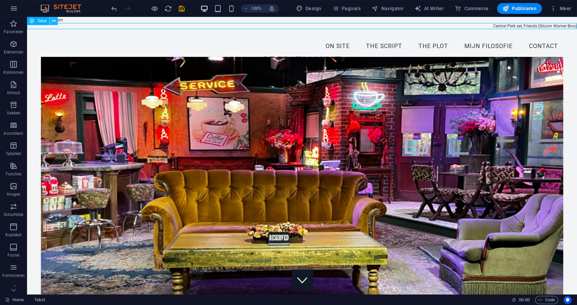
click at [54, 21] on icon at bounding box center [54, 21] width 4 height 7
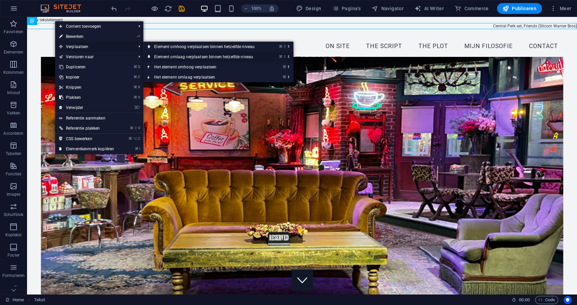
click at [168, 57] on link "⌘ ⇧ ⬇ Element omlaag verplaatsen binnen hetzelfde niveau" at bounding box center [205, 57] width 125 height 10
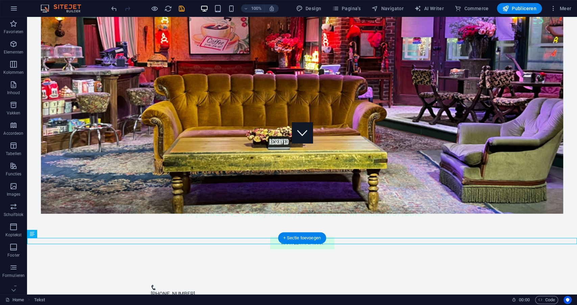
scroll to position [166, 0]
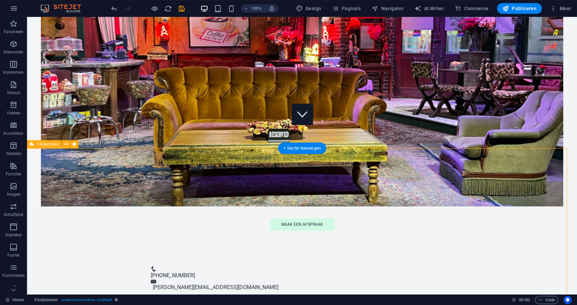
select select "rem"
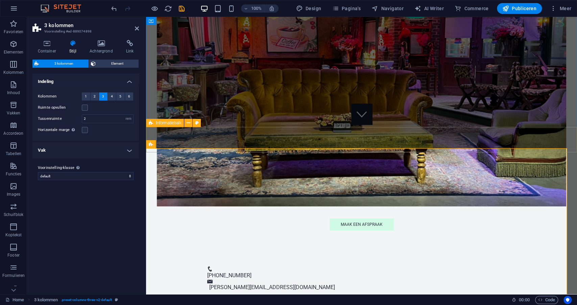
click at [382, 257] on div "[PHONE_NUMBER] [PERSON_NAME][EMAIL_ADDRESS][DOMAIN_NAME]" at bounding box center [361, 278] width 431 height 43
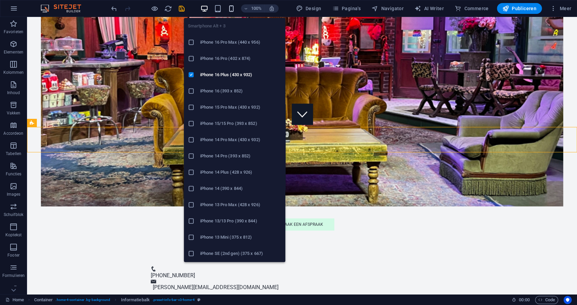
click at [231, 10] on icon "button" at bounding box center [232, 9] width 8 height 8
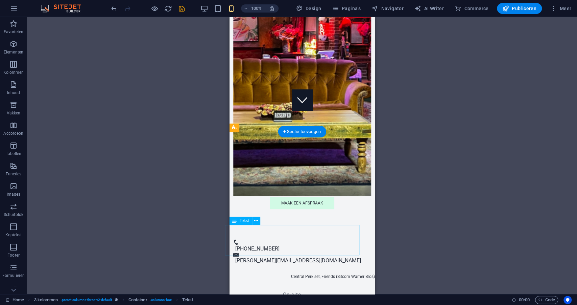
drag, startPoint x: 259, startPoint y: 255, endPoint x: 282, endPoint y: 255, distance: 23.0
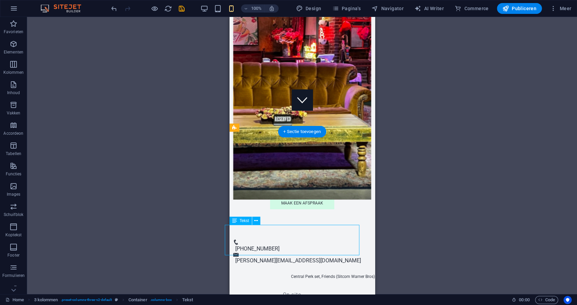
scroll to position [185, 0]
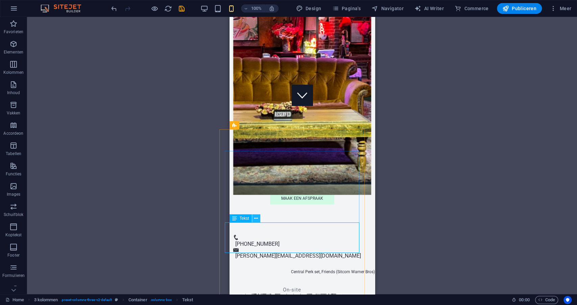
click at [258, 217] on button at bounding box center [256, 218] width 8 height 8
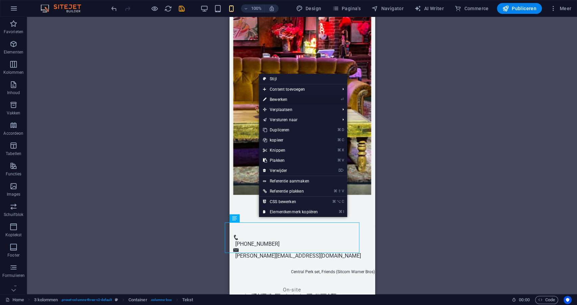
click at [288, 98] on link "⏎ Bewerken" at bounding box center [290, 99] width 63 height 10
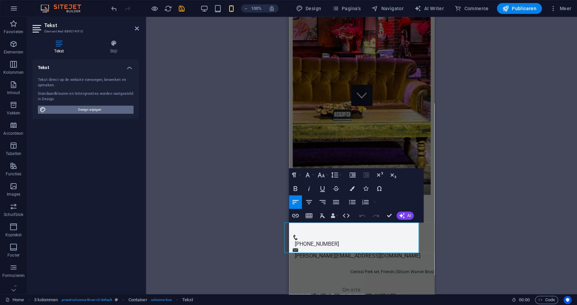
click at [73, 112] on span "Design wijzigen" at bounding box center [90, 110] width 84 height 8
select select "px"
select select "200"
select select "px"
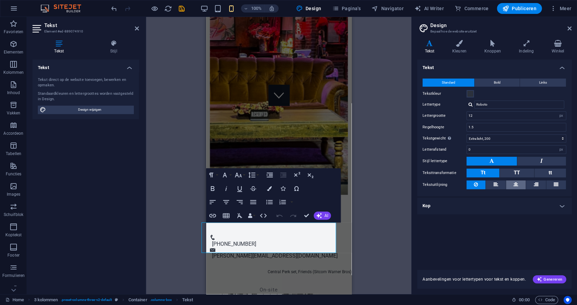
click at [517, 186] on icon at bounding box center [516, 184] width 5 height 8
drag, startPoint x: 300, startPoint y: 240, endPoint x: 305, endPoint y: 240, distance: 4.4
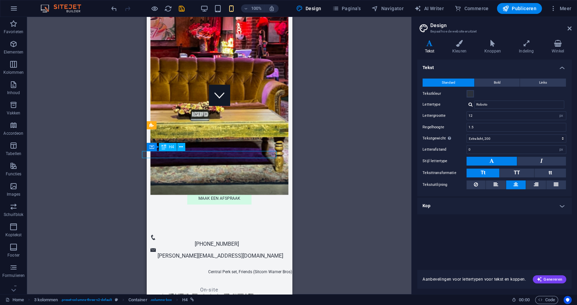
drag, startPoint x: 150, startPoint y: 156, endPoint x: 216, endPoint y: 157, distance: 66.3
click at [216, 286] on div "On-site" at bounding box center [209, 289] width 135 height 7
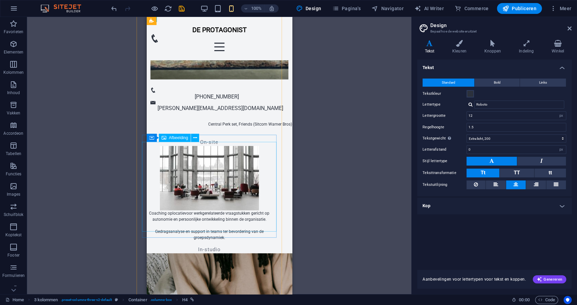
scroll to position [313, 0]
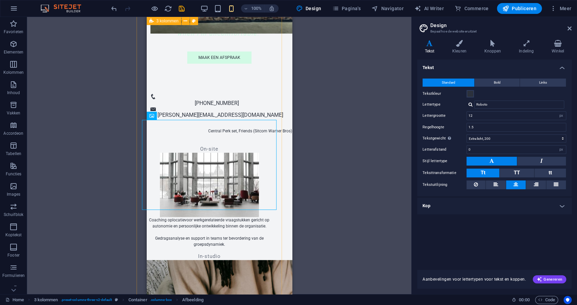
scroll to position [337, 0]
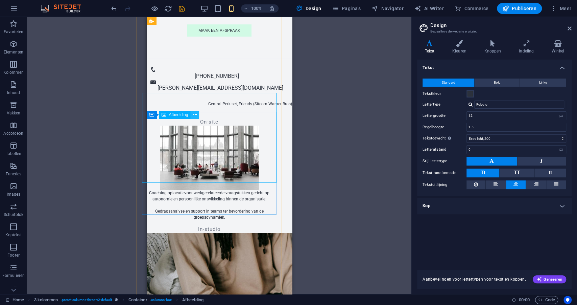
click at [195, 115] on icon at bounding box center [195, 114] width 4 height 7
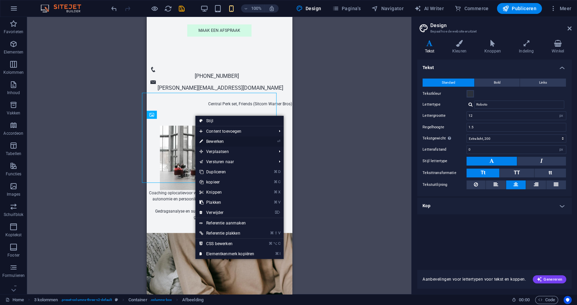
click at [213, 140] on link "⏎ Bewerken" at bounding box center [227, 141] width 63 height 10
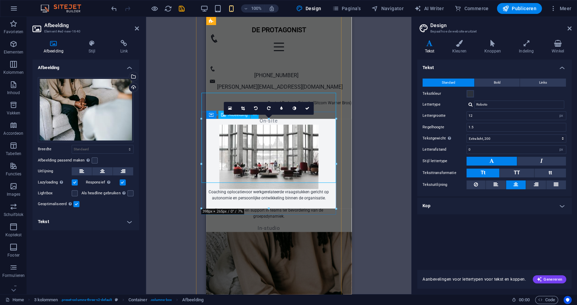
scroll to position [310, 0]
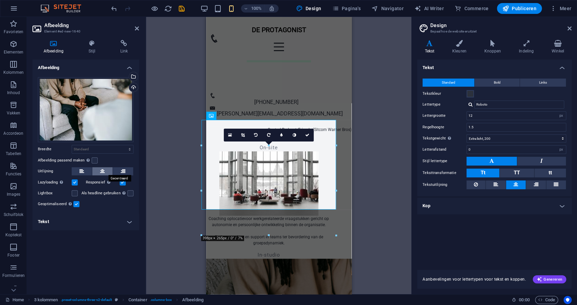
click at [105, 171] on icon at bounding box center [102, 171] width 5 height 8
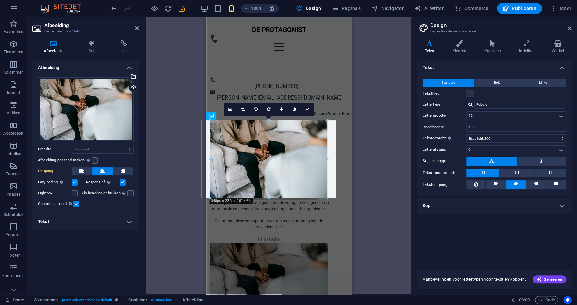
drag, startPoint x: 201, startPoint y: 119, endPoint x: 235, endPoint y: 131, distance: 35.5
type input "348"
select select "px"
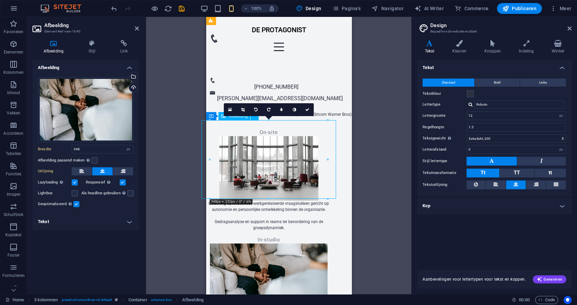
scroll to position [337, 0]
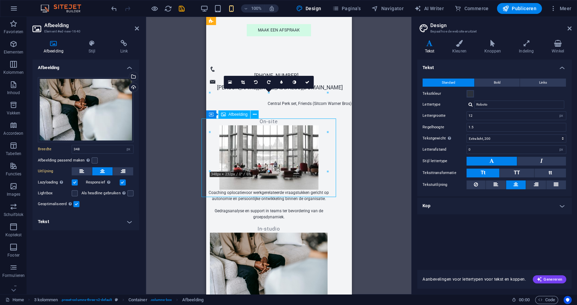
drag, startPoint x: 247, startPoint y: 157, endPoint x: 262, endPoint y: 155, distance: 14.9
click at [262, 232] on figure at bounding box center [268, 271] width 135 height 78
drag, startPoint x: 532, startPoint y: 119, endPoint x: 326, endPoint y: 102, distance: 206.7
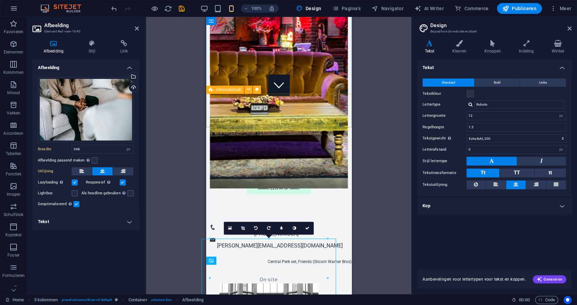
scroll to position [196, 0]
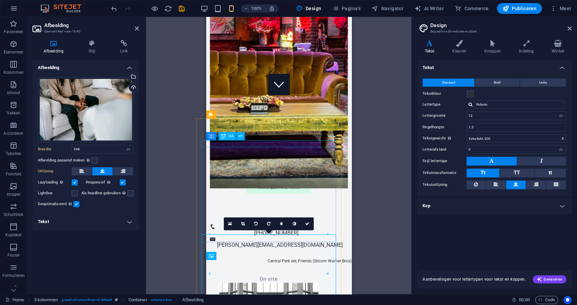
click at [277, 275] on div "On-site" at bounding box center [268, 278] width 135 height 7
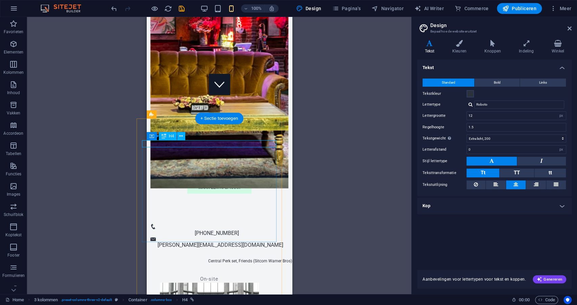
click at [226, 275] on div "On-site" at bounding box center [209, 278] width 135 height 7
select select "px"
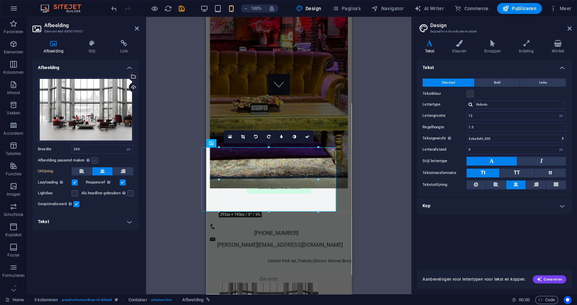
click at [93, 160] on label at bounding box center [95, 160] width 6 height 6
click at [0, 0] on input "Afbeelding passend maken Afbeelding automatisch passen binnen een vaststaande b…" at bounding box center [0, 0] width 0 height 0
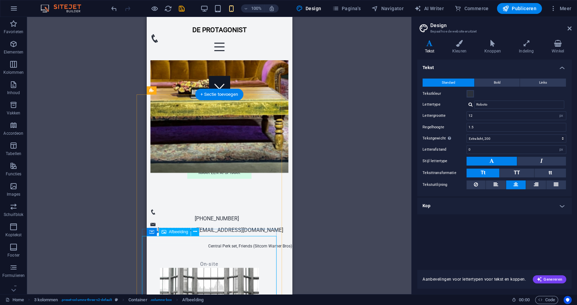
select select "px"
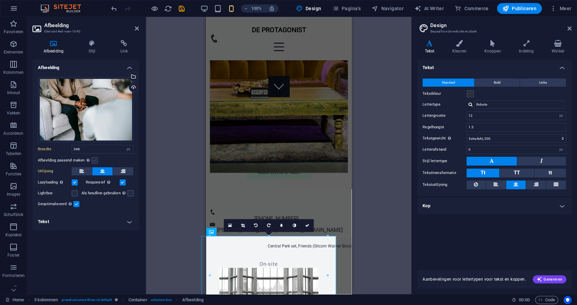
click at [93, 161] on label at bounding box center [95, 160] width 6 height 6
click at [0, 0] on input "Afbeelding passend maken Afbeelding automatisch passen binnen een vaststaande b…" at bounding box center [0, 0] width 0 height 0
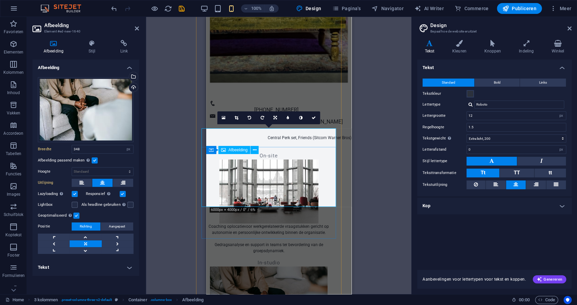
scroll to position [303, 0]
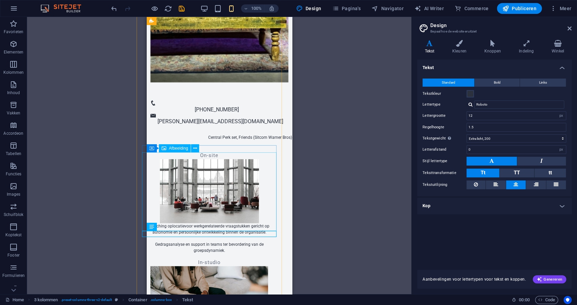
click at [220, 266] on figure at bounding box center [209, 305] width 135 height 78
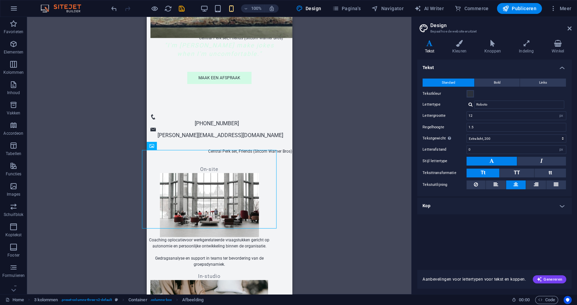
click at [142, 226] on div "Sleep hierheen om de bestaande content te vervangen. Druk op “Ctrl” als je een …" at bounding box center [219, 155] width 385 height 277
select select "px"
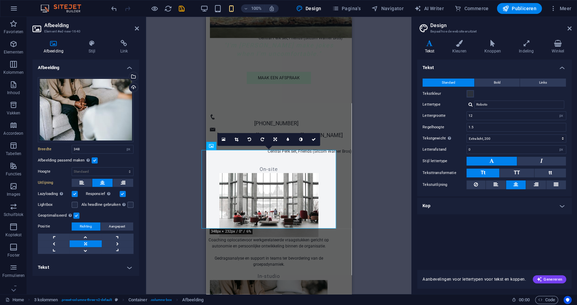
click at [203, 154] on div "Sleep hierheen om de bestaande content te vervangen. Druk op “Ctrl” als je een …" at bounding box center [279, 155] width 266 height 277
click at [118, 170] on select "Standaard auto px" at bounding box center [102, 171] width 61 height 8
click at [72, 167] on select "Standaard auto px" at bounding box center [102, 171] width 61 height 8
select select "DISABLED_OPTION_VALUE"
click at [247, 173] on figure at bounding box center [268, 205] width 135 height 64
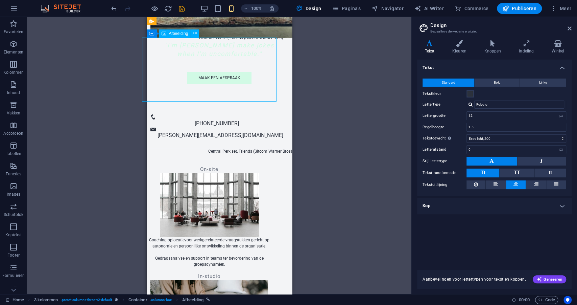
click at [204, 173] on figure at bounding box center [209, 205] width 135 height 64
select select "px"
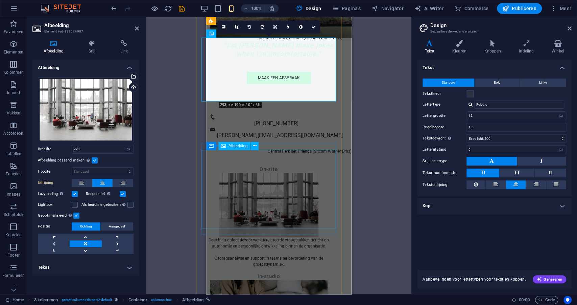
select select "px"
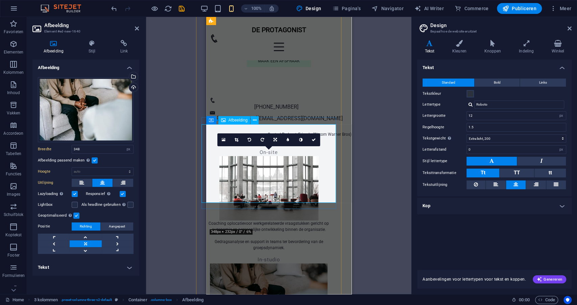
click at [295, 263] on figure at bounding box center [268, 302] width 135 height 78
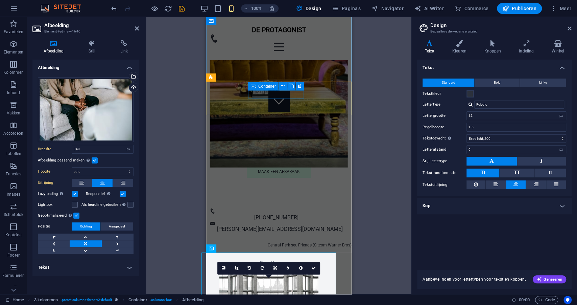
scroll to position [177, 0]
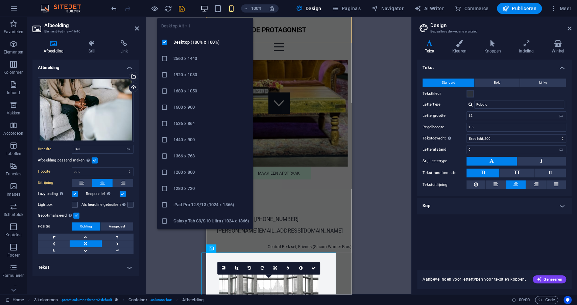
click at [208, 9] on icon "button" at bounding box center [205, 9] width 8 height 8
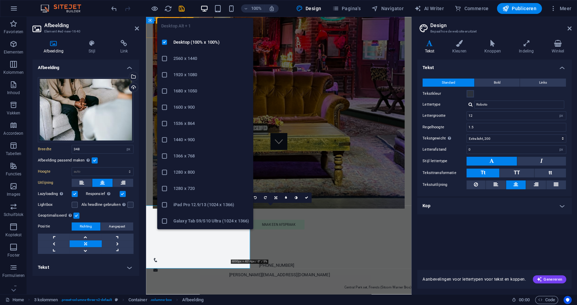
select select "DISABLED_OPTION_VALUE"
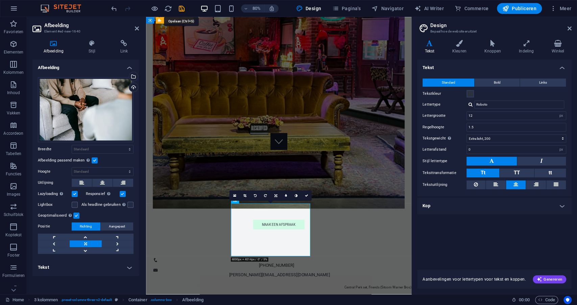
click at [179, 8] on icon "save" at bounding box center [182, 9] width 8 height 8
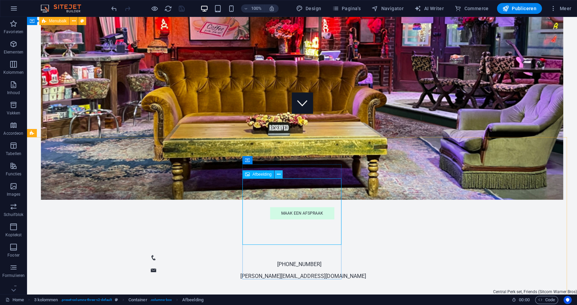
click at [279, 175] on icon at bounding box center [279, 174] width 4 height 7
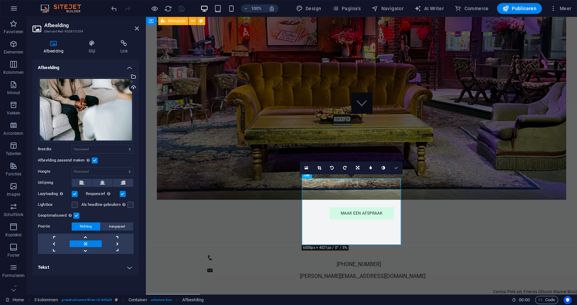
click at [393, 165] on link at bounding box center [396, 167] width 13 height 13
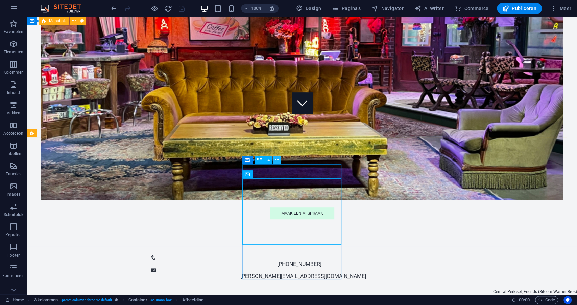
click at [277, 159] on icon at bounding box center [277, 160] width 4 height 7
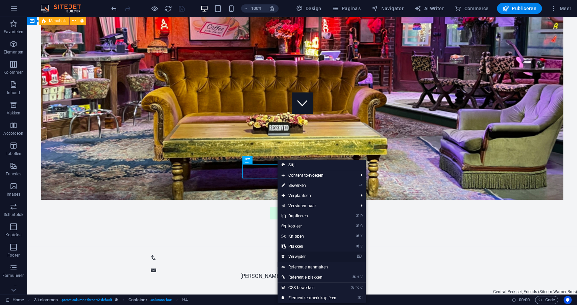
click at [292, 256] on link "⌦ Verwijder" at bounding box center [309, 256] width 63 height 10
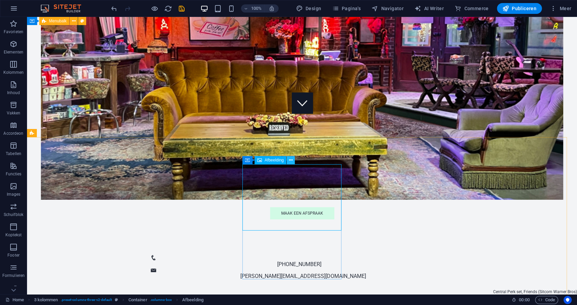
click at [293, 159] on icon at bounding box center [291, 160] width 4 height 7
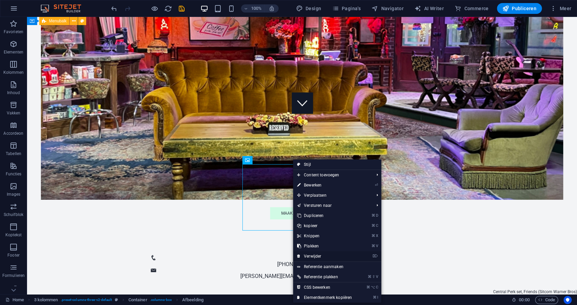
click at [309, 256] on link "⌦ Verwijder" at bounding box center [324, 256] width 63 height 10
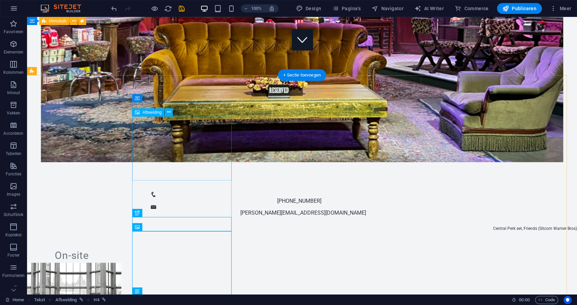
scroll to position [243, 0]
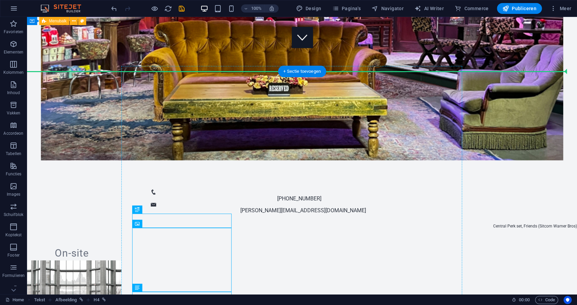
drag, startPoint x: 173, startPoint y: 222, endPoint x: 286, endPoint y: 154, distance: 132.3
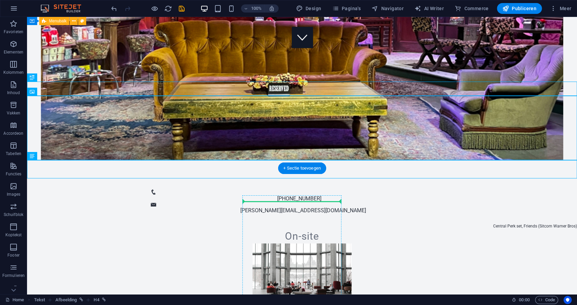
drag, startPoint x: 286, startPoint y: 127, endPoint x: 288, endPoint y: 199, distance: 71.7
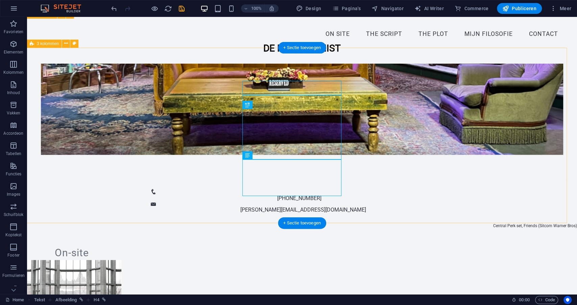
scroll to position [227, 0]
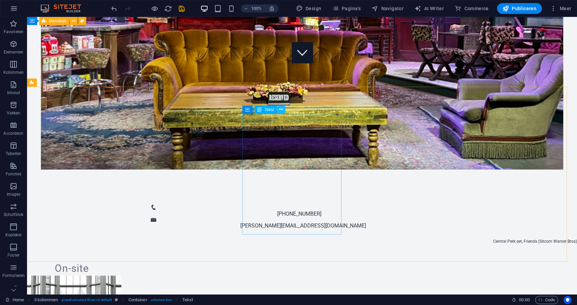
click at [280, 109] on icon at bounding box center [281, 109] width 4 height 7
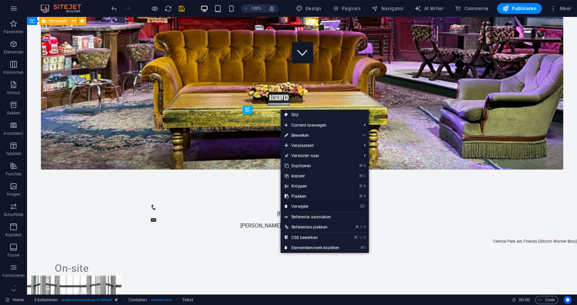
click at [296, 206] on link "⌦ Verwijder" at bounding box center [312, 206] width 63 height 10
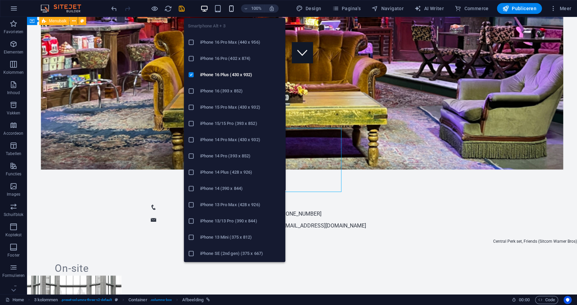
click at [235, 8] on icon "button" at bounding box center [232, 9] width 8 height 8
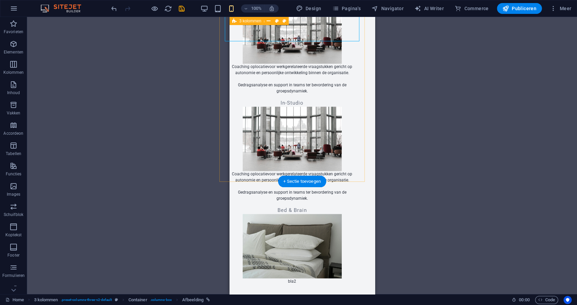
click at [345, 175] on div "On-site Coaching op locatie voor werkgerelateerde vraagstukken gericht op auton…" at bounding box center [291, 138] width 145 height 335
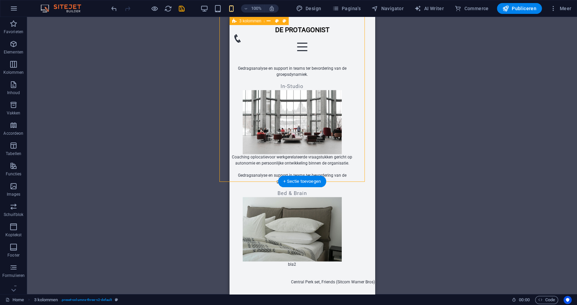
scroll to position [451, 0]
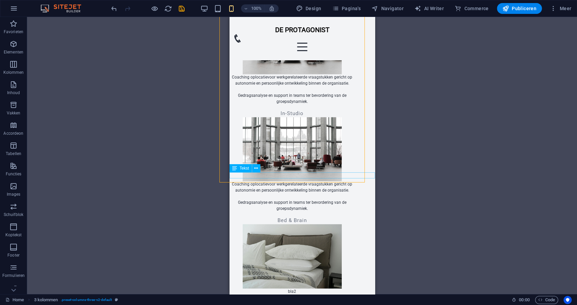
click at [368, 304] on div "Central Perk set, Friends (Sitcom Warner Bros)" at bounding box center [301, 309] width 145 height 6
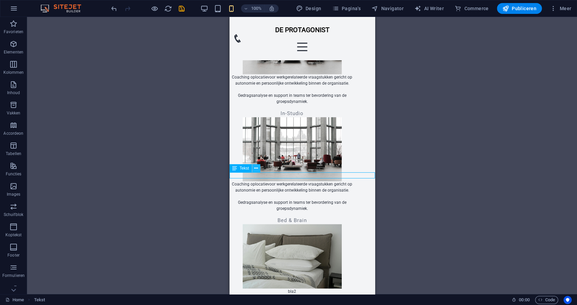
click at [258, 167] on button at bounding box center [256, 168] width 8 height 8
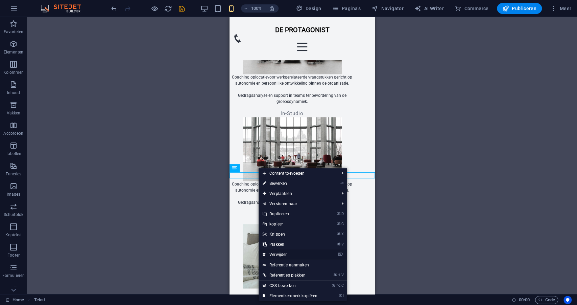
click at [288, 255] on link "⌦ Verwijder" at bounding box center [290, 254] width 63 height 10
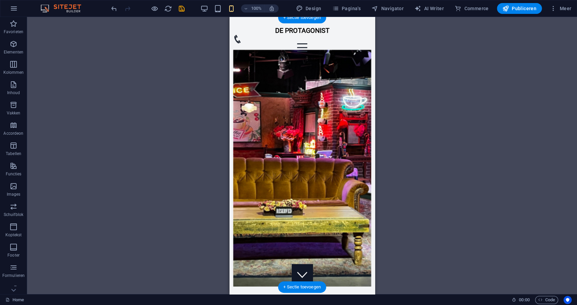
scroll to position [6, 0]
click at [259, 198] on figure at bounding box center [302, 168] width 138 height 236
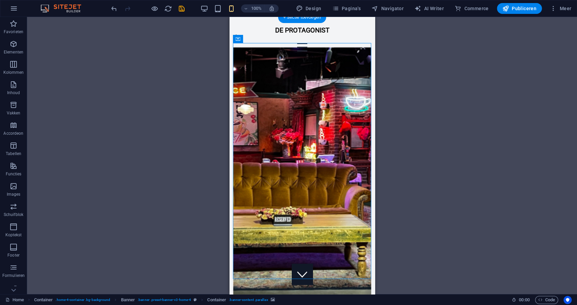
scroll to position [0, 0]
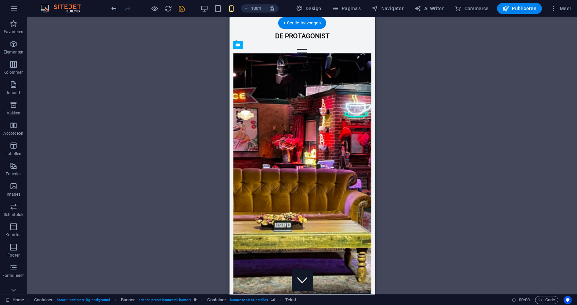
drag, startPoint x: 306, startPoint y: 146, endPoint x: 316, endPoint y: 191, distance: 46.0
click at [270, 110] on figure at bounding box center [302, 179] width 138 height 252
click at [268, 96] on figure at bounding box center [302, 179] width 138 height 252
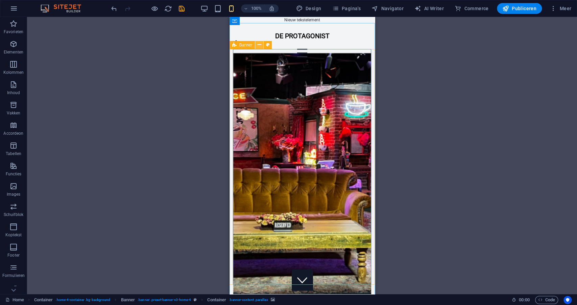
click at [260, 45] on icon at bounding box center [260, 44] width 4 height 7
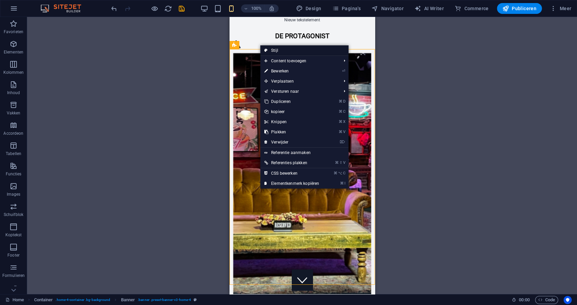
click at [267, 50] on icon at bounding box center [266, 50] width 3 height 10
select select "rem"
select select "px"
select select "preset-banner-v3-home-4"
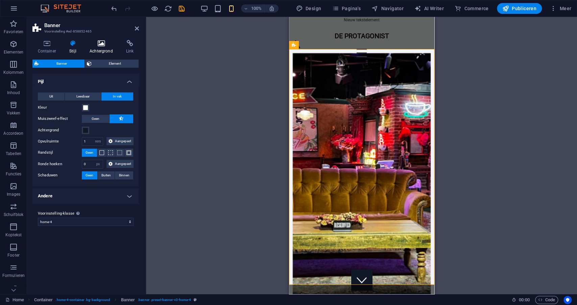
click at [102, 47] on h4 "Achtergrond" at bounding box center [102, 47] width 37 height 14
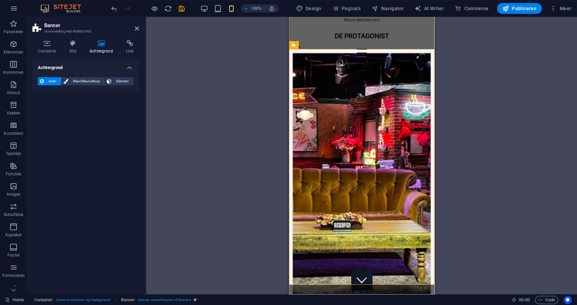
click at [57, 81] on span "Geen" at bounding box center [52, 81] width 13 height 8
click at [103, 46] on icon at bounding box center [101, 43] width 34 height 7
click at [120, 81] on span "Element" at bounding box center [123, 81] width 18 height 8
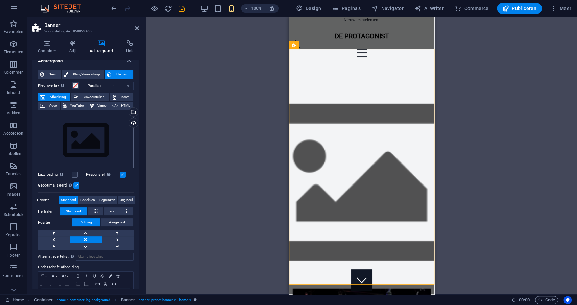
scroll to position [7, 0]
click at [85, 136] on div "Sleep bestanden hierheen, klik om bestanden te kiezen of selecteer bestanden ui…" at bounding box center [86, 139] width 96 height 55
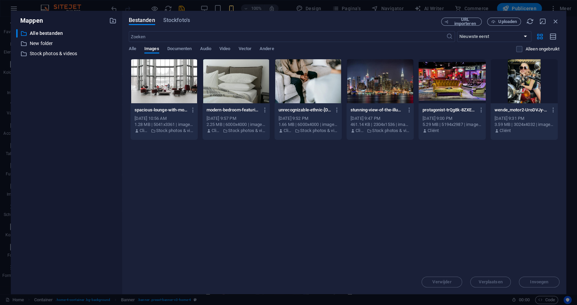
click at [449, 86] on div at bounding box center [452, 81] width 67 height 44
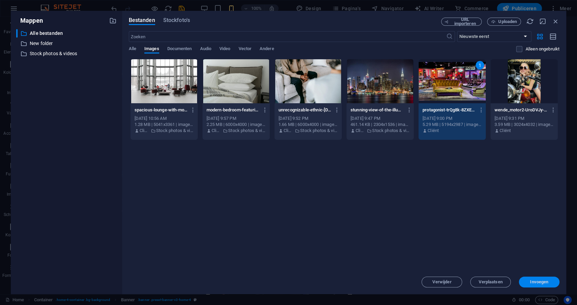
click at [538, 281] on span "Invoegen" at bounding box center [539, 282] width 18 height 4
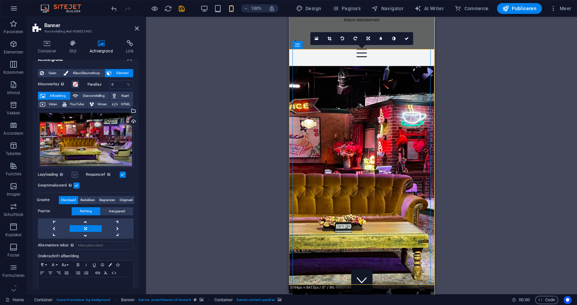
click at [75, 172] on label at bounding box center [75, 174] width 6 height 6
click at [0, 0] on input "Lazyloading Door afbeeldingen pas na de rest van de pagina te laden, voelt de p…" at bounding box center [0, 0] width 0 height 0
click at [75, 172] on label at bounding box center [75, 174] width 6 height 6
click at [0, 0] on input "Lazyloading Door afbeeldingen pas na de rest van de pagina te laden, voelt de p…" at bounding box center [0, 0] width 0 height 0
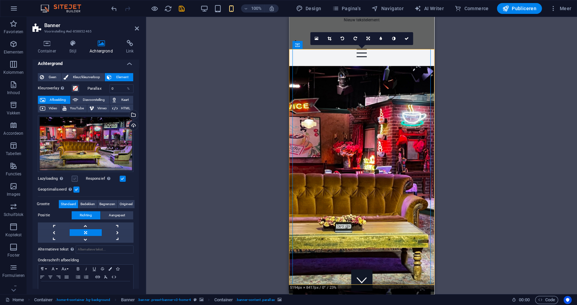
scroll to position [21, 0]
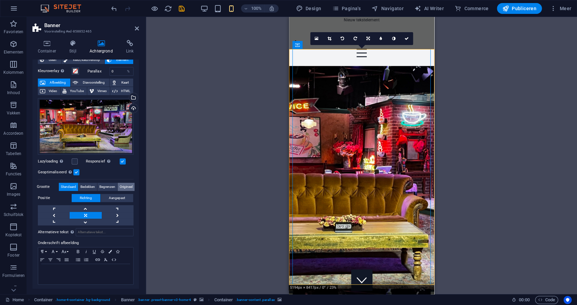
click at [128, 186] on span "Origineel" at bounding box center [126, 187] width 13 height 8
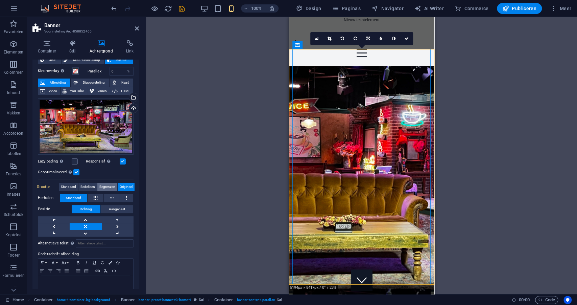
click at [105, 184] on span "Begrenzen" at bounding box center [107, 187] width 16 height 8
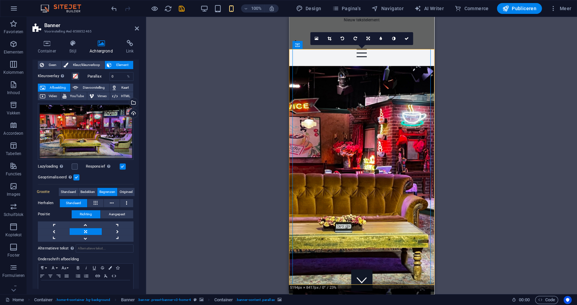
scroll to position [0, 0]
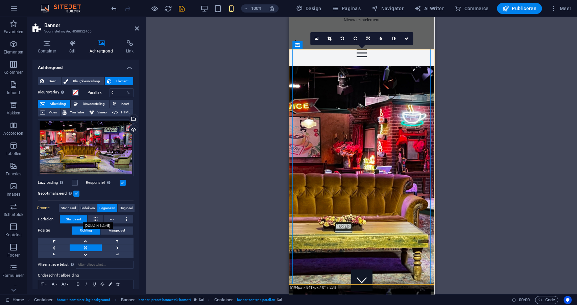
click at [69, 219] on span "Standaard" at bounding box center [73, 219] width 15 height 8
click at [95, 216] on icon at bounding box center [96, 219] width 4 height 8
click at [112, 217] on icon at bounding box center [112, 219] width 4 height 8
click at [126, 217] on icon at bounding box center [126, 219] width 1 height 8
click at [70, 219] on span "Standaard" at bounding box center [73, 219] width 15 height 8
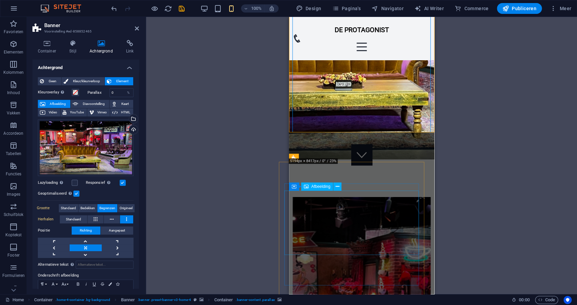
scroll to position [125, 0]
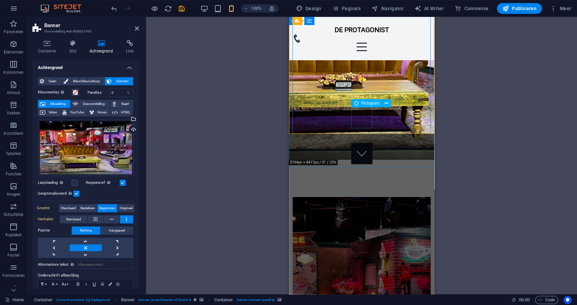
click at [360, 143] on figure at bounding box center [361, 153] width 21 height 21
click at [364, 143] on figure at bounding box center [361, 153] width 21 height 21
select select "xMidYMid"
select select "px"
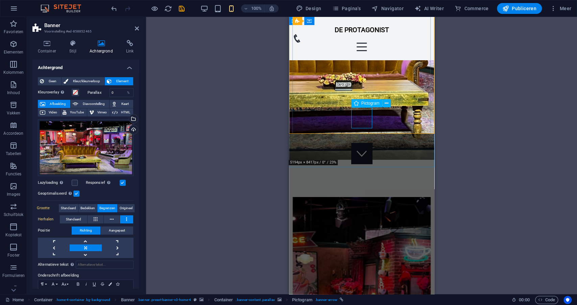
select select "px"
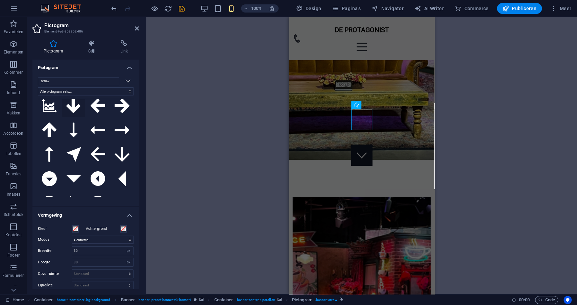
scroll to position [15, 0]
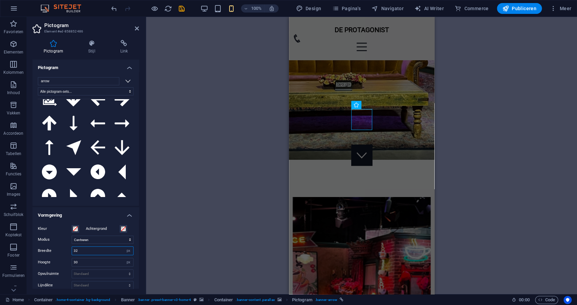
drag, startPoint x: 86, startPoint y: 252, endPoint x: 64, endPoint y: 251, distance: 22.0
click at [64, 251] on div "Breedte 32 Standaard auto px rem % em vh vw" at bounding box center [86, 250] width 96 height 9
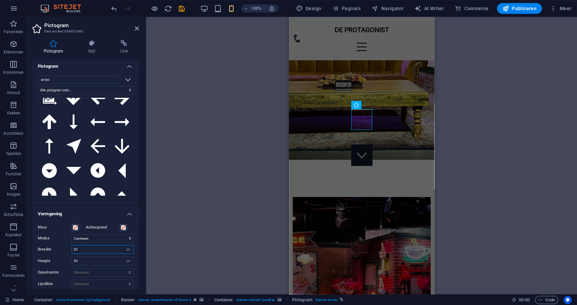
scroll to position [1, 0]
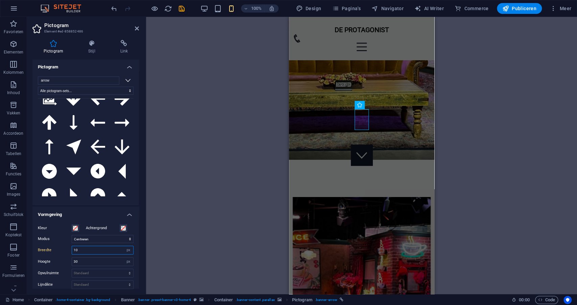
type input "10"
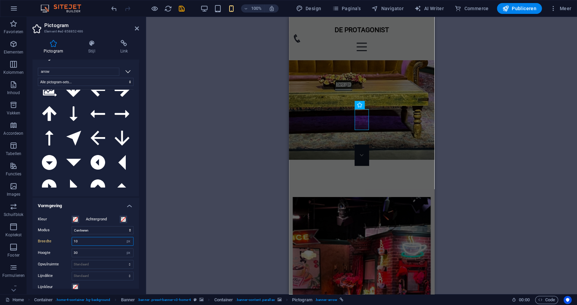
scroll to position [10, 0]
drag, startPoint x: 87, startPoint y: 253, endPoint x: 67, endPoint y: 250, distance: 20.1
click at [67, 250] on div "Hoogte 30 Standaard auto px rem em vh vw" at bounding box center [86, 252] width 96 height 9
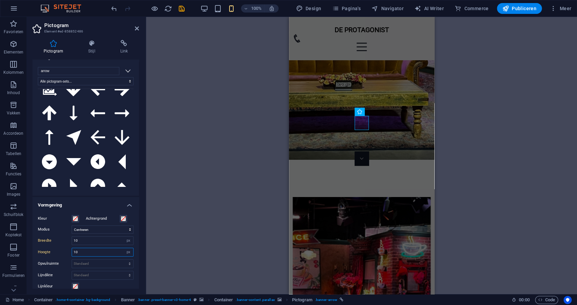
type input "10"
click at [223, 258] on div "H1 Container Container Banner Container Banner Container Container Menubalk H3 …" at bounding box center [361, 155] width 431 height 277
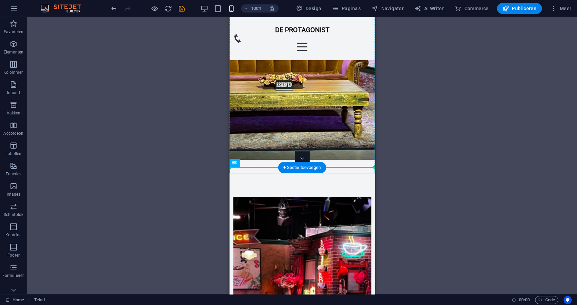
drag, startPoint x: 370, startPoint y: 170, endPoint x: 371, endPoint y: 143, distance: 27.4
drag, startPoint x: 365, startPoint y: 170, endPoint x: 366, endPoint y: 145, distance: 25.0
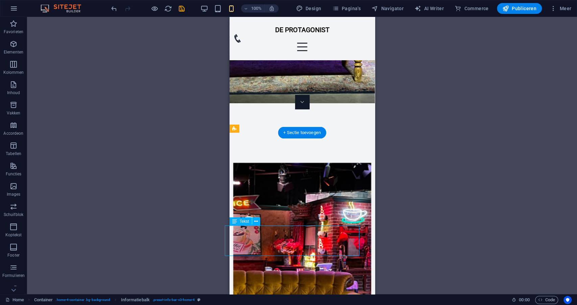
scroll to position [181, 0]
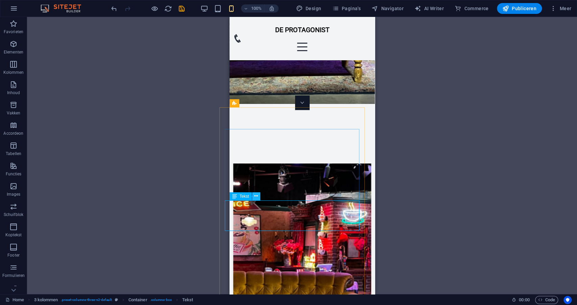
click at [257, 197] on icon at bounding box center [256, 195] width 4 height 7
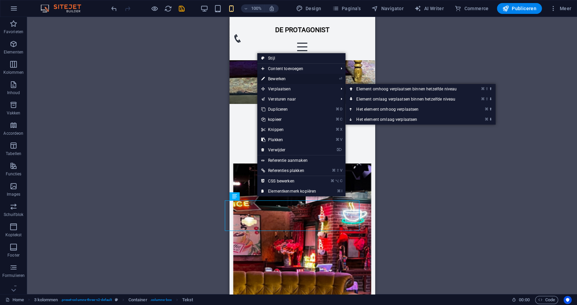
click at [300, 82] on link "⏎ Bewerken" at bounding box center [288, 79] width 63 height 10
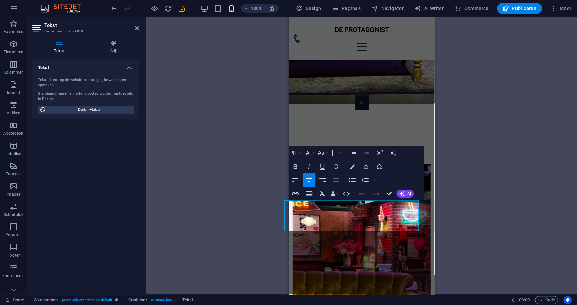
click at [333, 179] on icon "button" at bounding box center [336, 180] width 8 height 8
drag, startPoint x: 298, startPoint y: 202, endPoint x: 329, endPoint y: 204, distance: 31.2
click at [309, 179] on icon "button" at bounding box center [309, 180] width 8 height 8
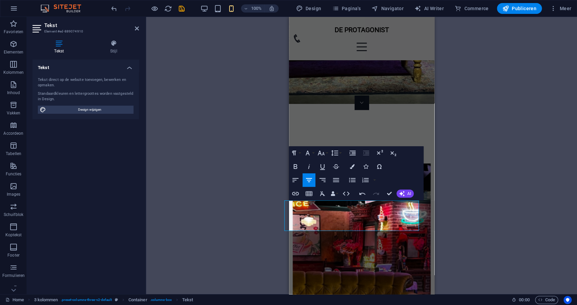
click at [309, 179] on icon "button" at bounding box center [309, 180] width 8 height 8
click at [338, 178] on icon "button" at bounding box center [336, 180] width 8 height 8
click at [323, 178] on icon "button" at bounding box center [323, 180] width 8 height 8
click at [311, 178] on icon "button" at bounding box center [309, 180] width 6 height 4
click at [295, 180] on icon "button" at bounding box center [296, 180] width 6 height 4
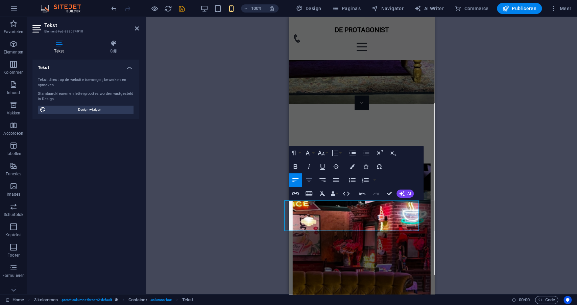
click at [310, 178] on icon "button" at bounding box center [309, 180] width 6 height 4
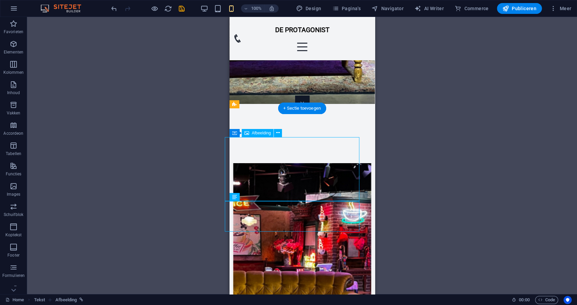
scroll to position [180, 0]
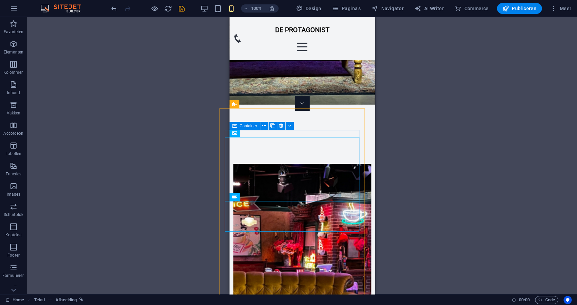
click at [240, 126] on span "Container" at bounding box center [249, 126] width 18 height 4
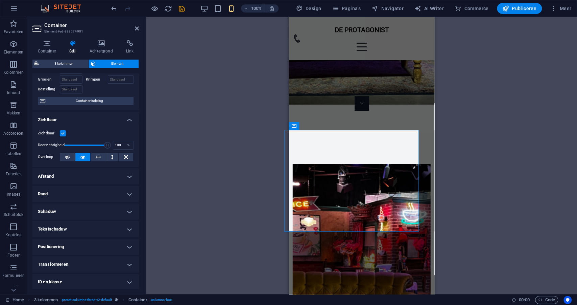
scroll to position [43, 0]
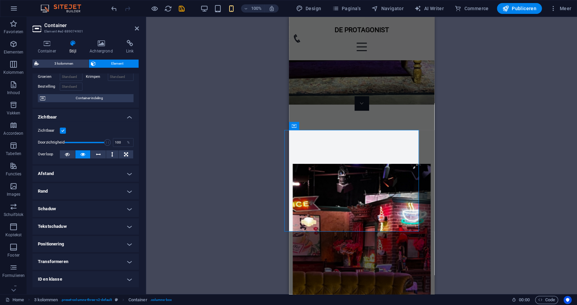
click at [128, 243] on h4 "Positionering" at bounding box center [85, 244] width 107 height 16
click at [69, 255] on span "Statisch" at bounding box center [66, 258] width 12 height 8
click at [86, 256] on span "Relatief" at bounding box center [81, 258] width 10 height 8
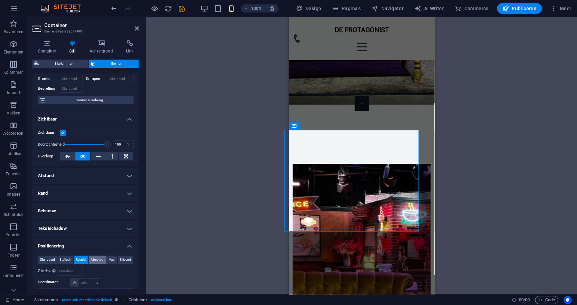
scroll to position [41, 0]
click at [105, 259] on span "Absoluut" at bounding box center [98, 259] width 14 height 8
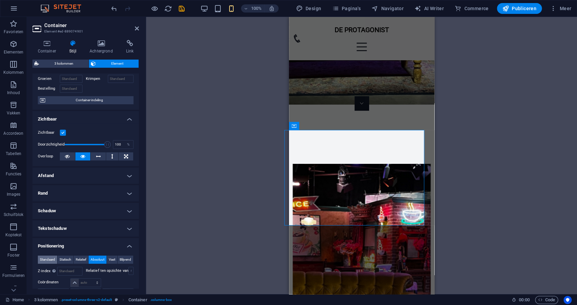
click at [51, 259] on span "Standaard" at bounding box center [47, 259] width 15 height 8
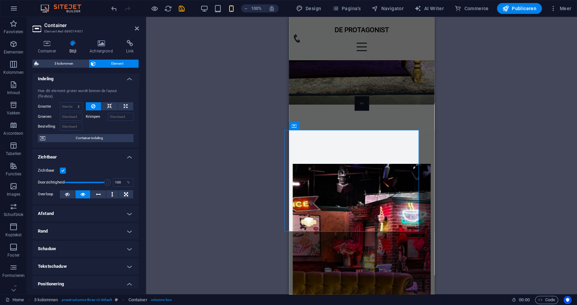
scroll to position [0, 0]
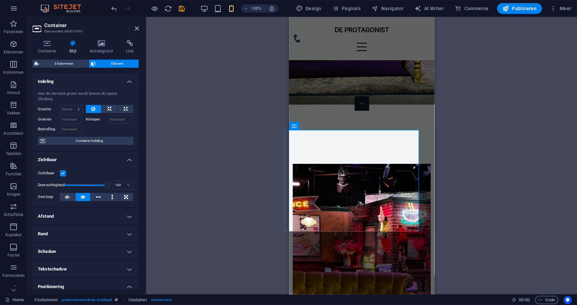
click at [270, 230] on div "Sleep hierheen om de bestaande content te vervangen. Druk op “Ctrl” als je een …" at bounding box center [361, 155] width 431 height 277
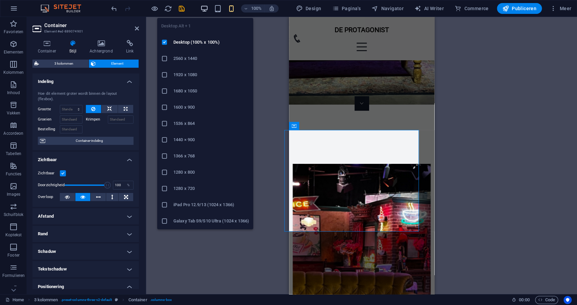
click at [208, 8] on icon "button" at bounding box center [205, 9] width 8 height 8
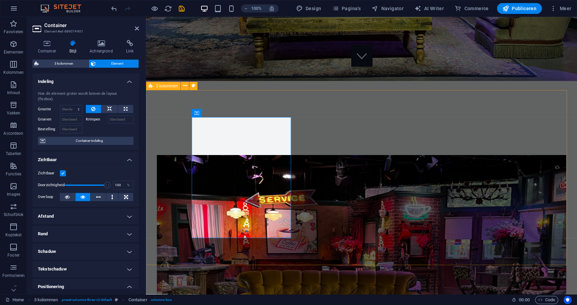
scroll to position [231, 0]
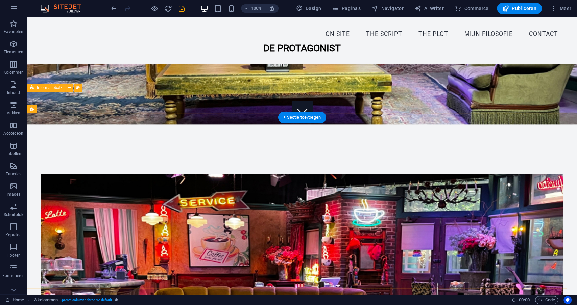
scroll to position [163, 0]
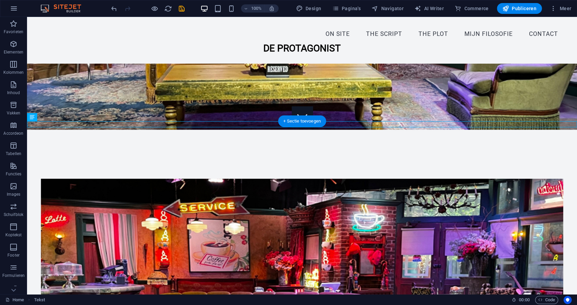
click at [452, 179] on figure at bounding box center [302, 305] width 523 height 252
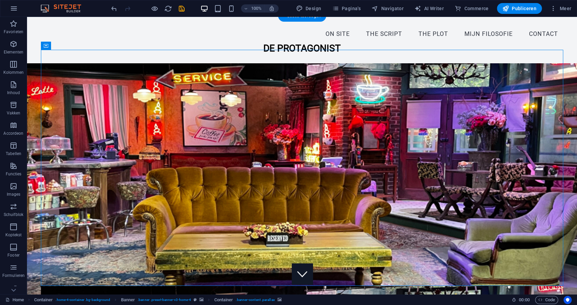
scroll to position [8, 0]
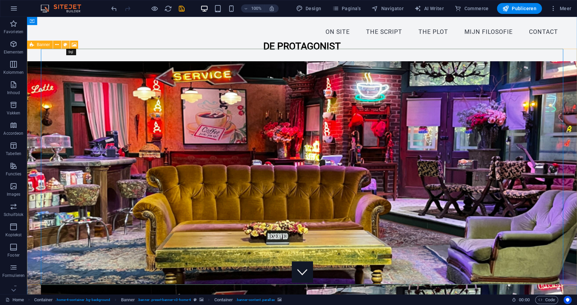
click at [66, 44] on icon at bounding box center [66, 44] width 4 height 7
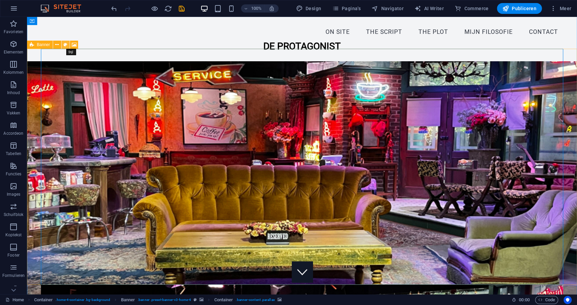
select select "rem"
select select "px"
select select "preset-banner-v3-home-4"
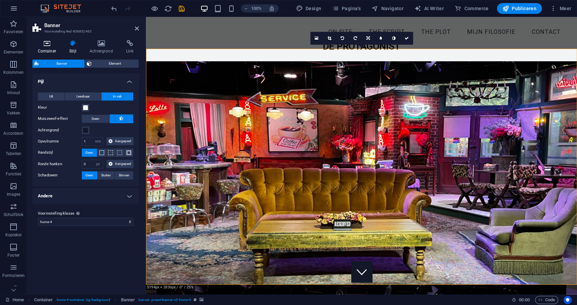
click at [47, 44] on icon at bounding box center [46, 43] width 29 height 7
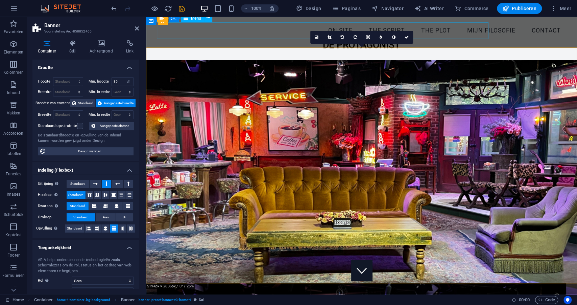
click at [226, 36] on nav "On site The script The plot mijn filosofie Contact" at bounding box center [362, 30] width 410 height 17
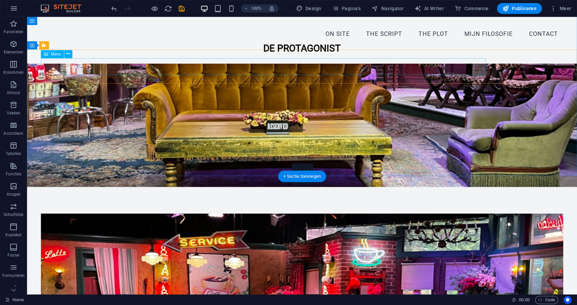
scroll to position [104, 0]
